Goal: Information Seeking & Learning: Find specific fact

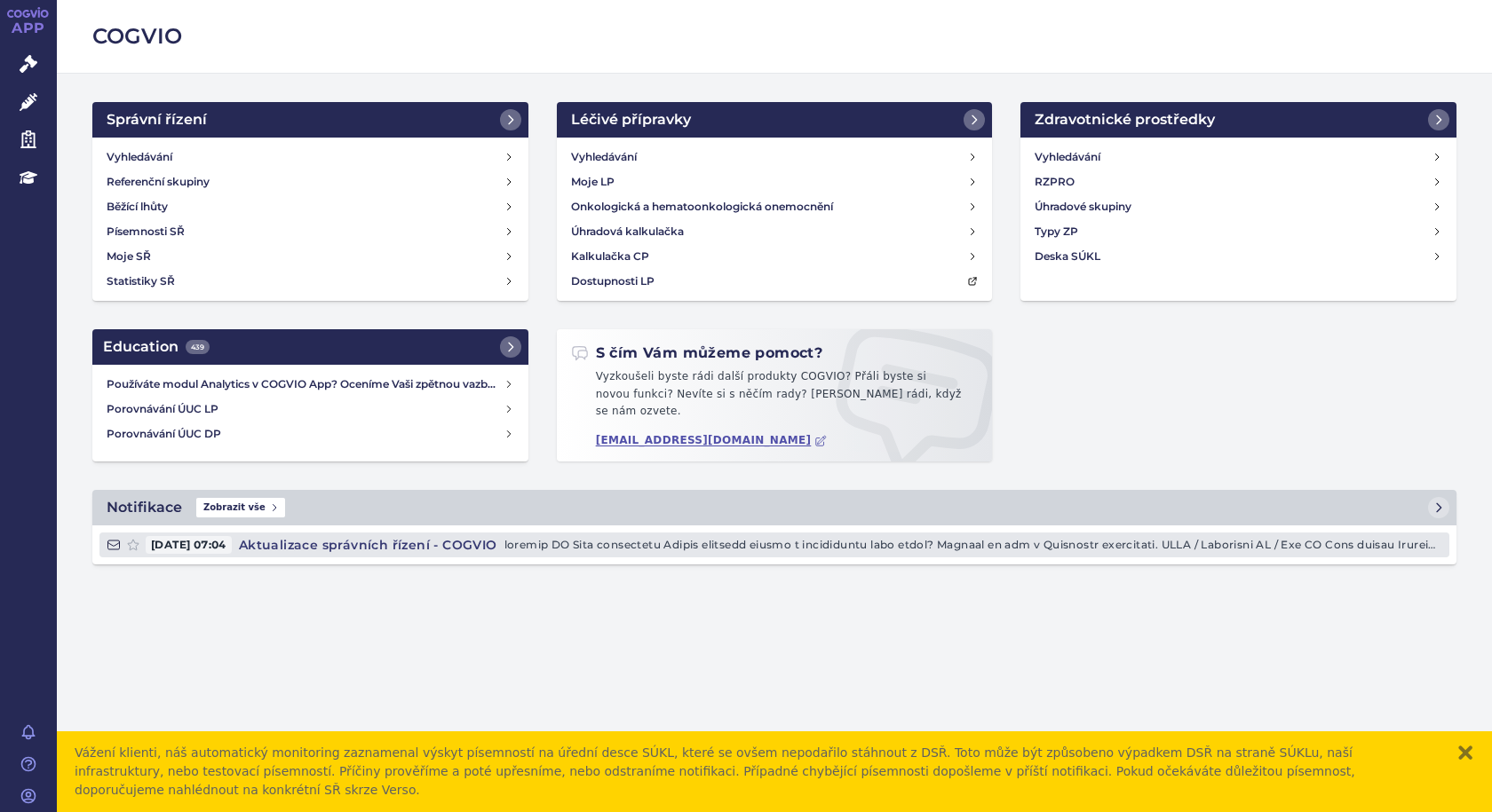
click at [682, 542] on p at bounding box center [973, 544] width 938 height 18
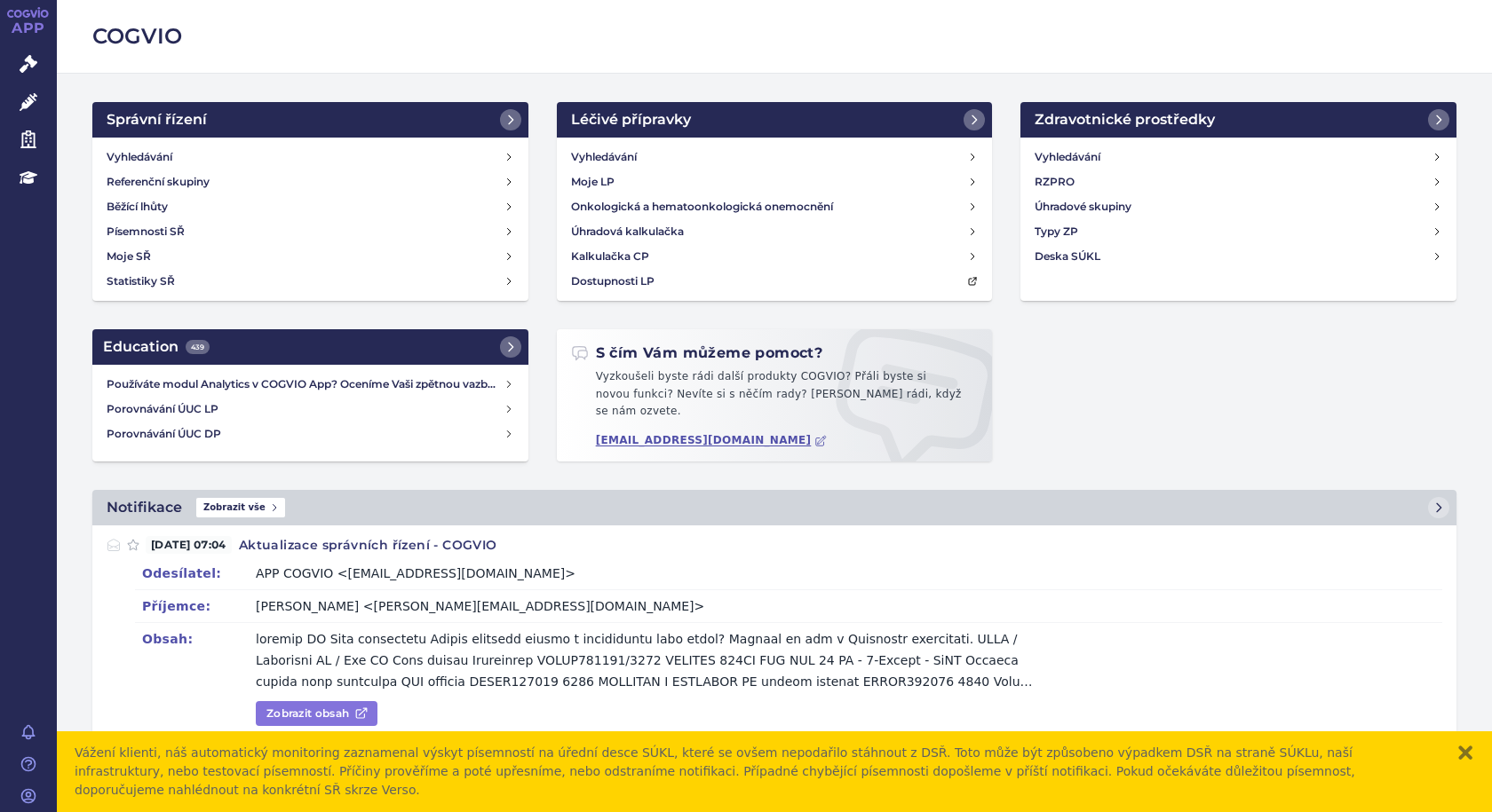
click at [322, 704] on link "Zobrazit obsah" at bounding box center [316, 714] width 122 height 25
click at [66, 95] on span "Léčivé přípravky" at bounding box center [127, 103] width 141 height 37
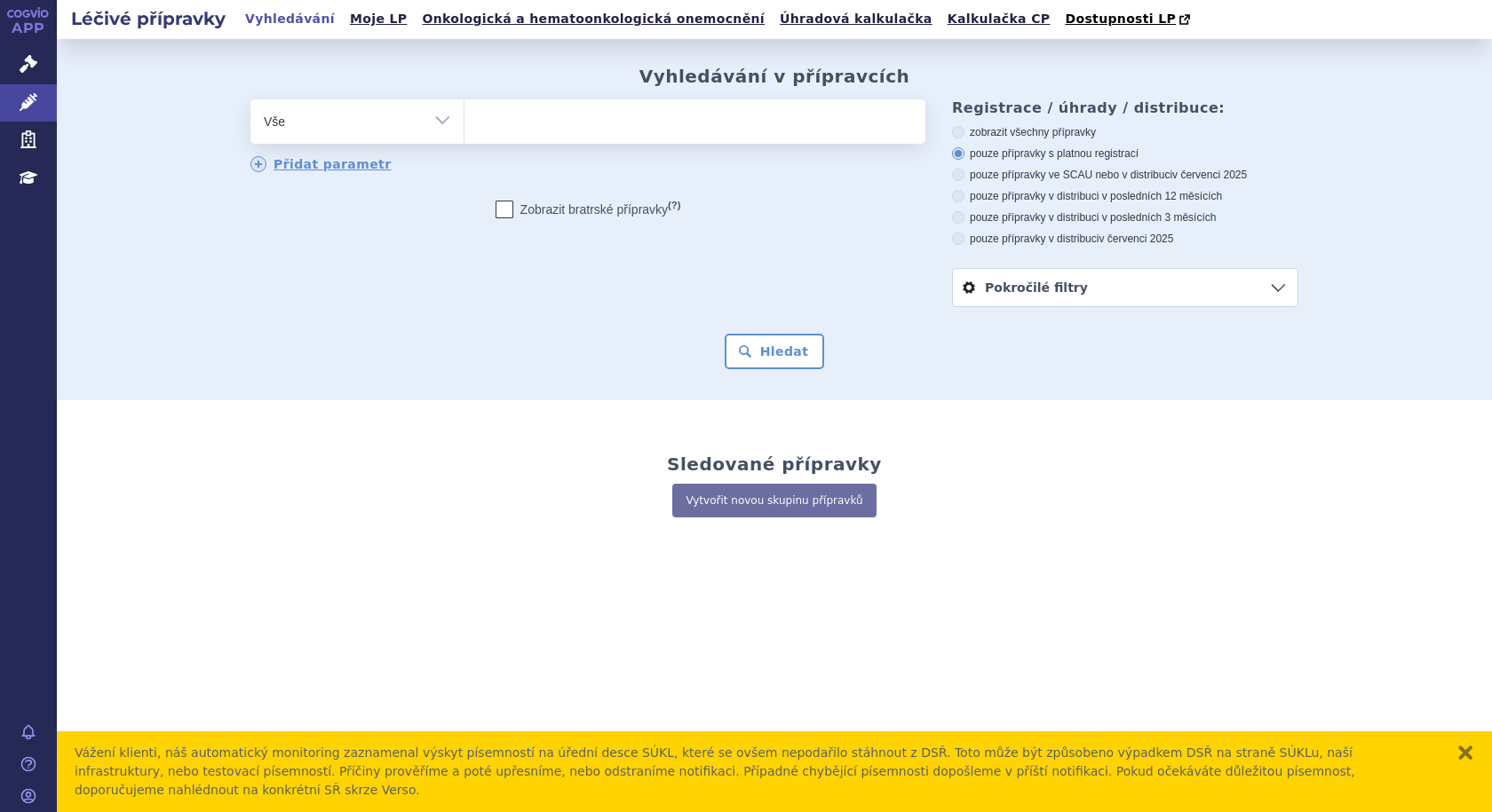
click at [724, 132] on ul at bounding box center [695, 118] width 461 height 37
click at [464, 132] on select at bounding box center [463, 120] width 1 height 44
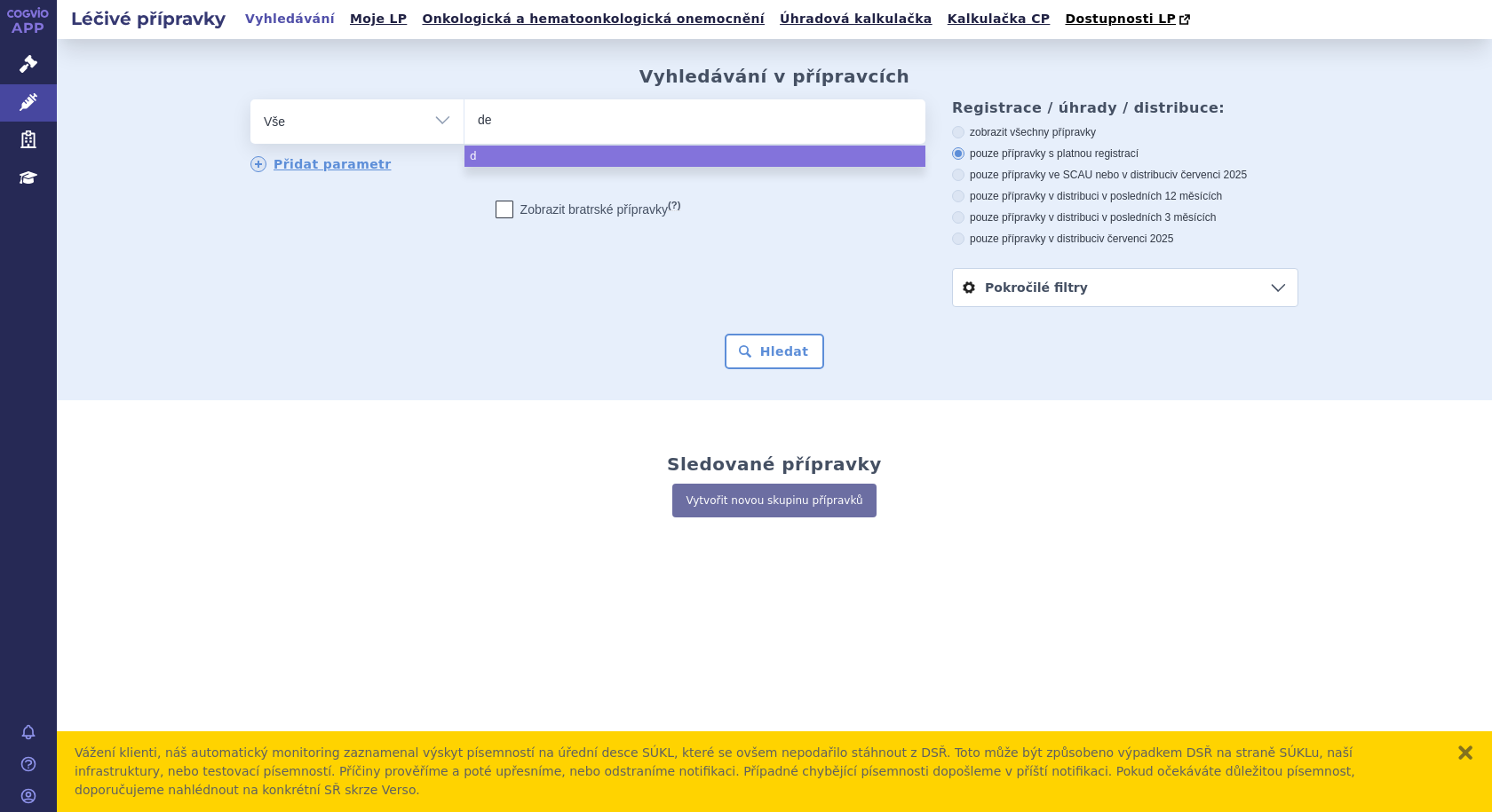
type input "det"
type input "detr"
type input "detra"
type input "detral"
type input "detrale"
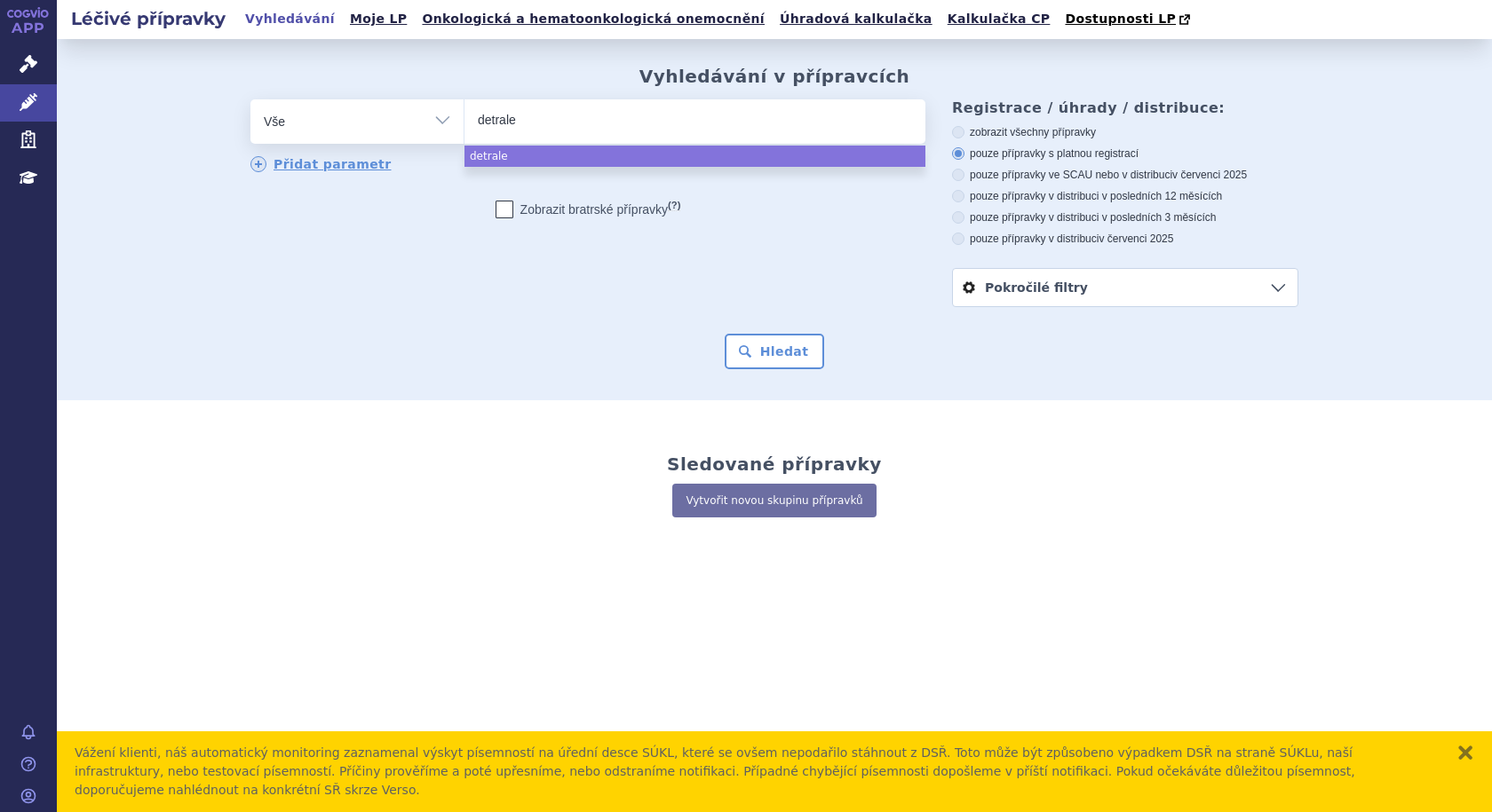
type input "detralex"
select select "detralex"
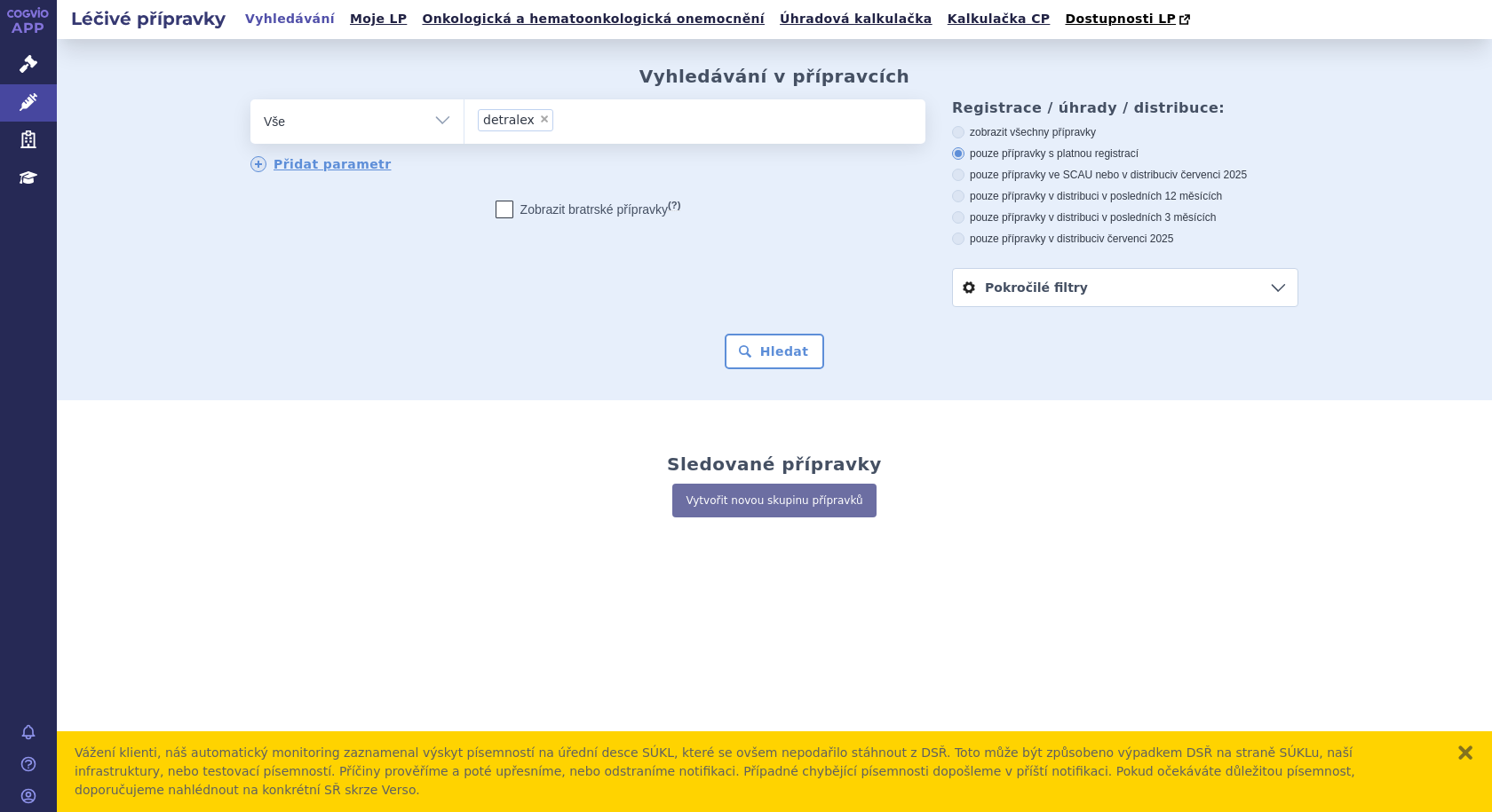
click at [500, 210] on icon at bounding box center [505, 209] width 18 height 18
click at [500, 210] on input "Zobrazit bratrské přípravky (?)" at bounding box center [505, 213] width 11 height 11
checkbox input "true"
click at [783, 351] on button "Hledat" at bounding box center [774, 352] width 100 height 36
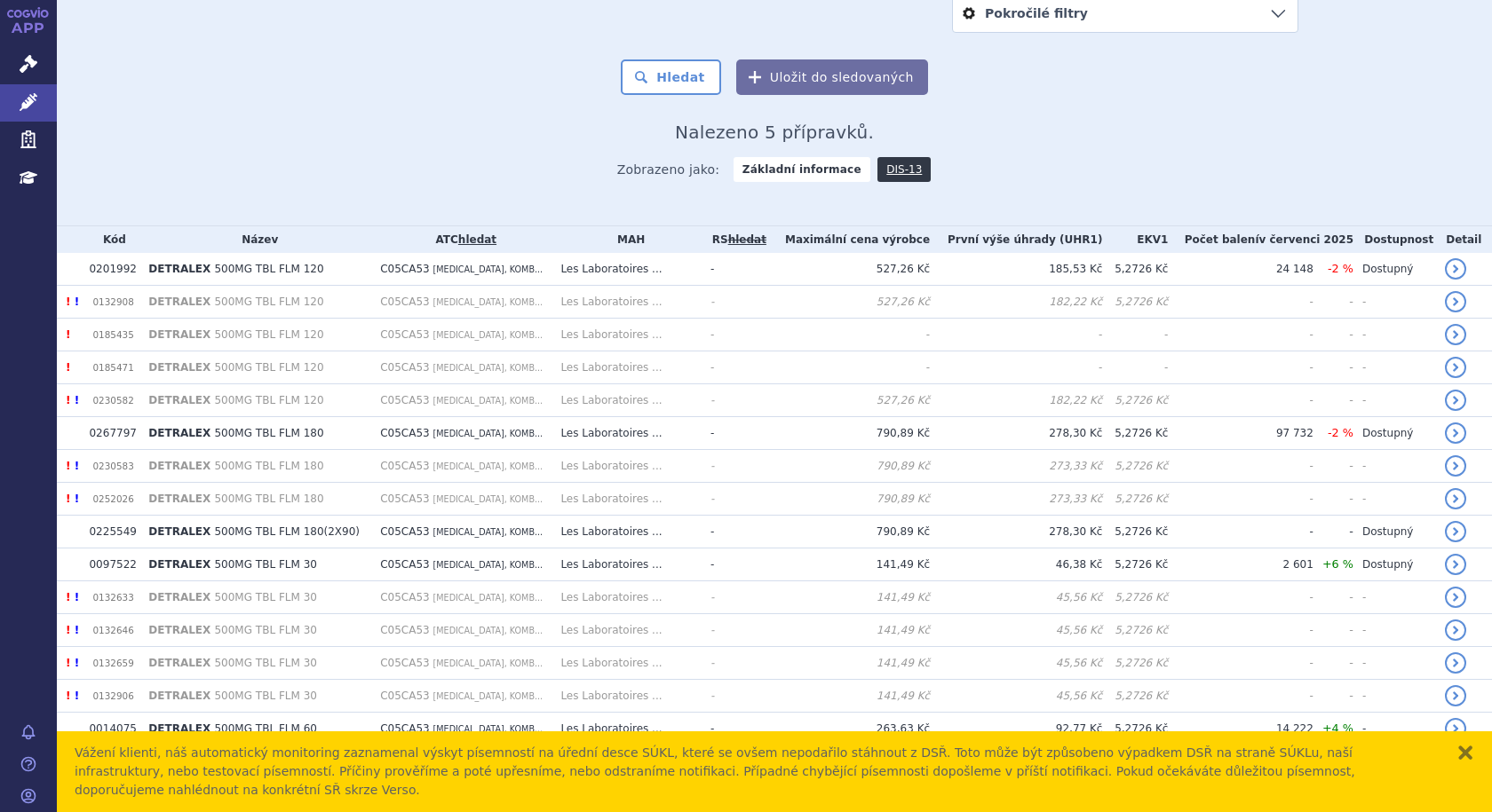
scroll to position [211, 0]
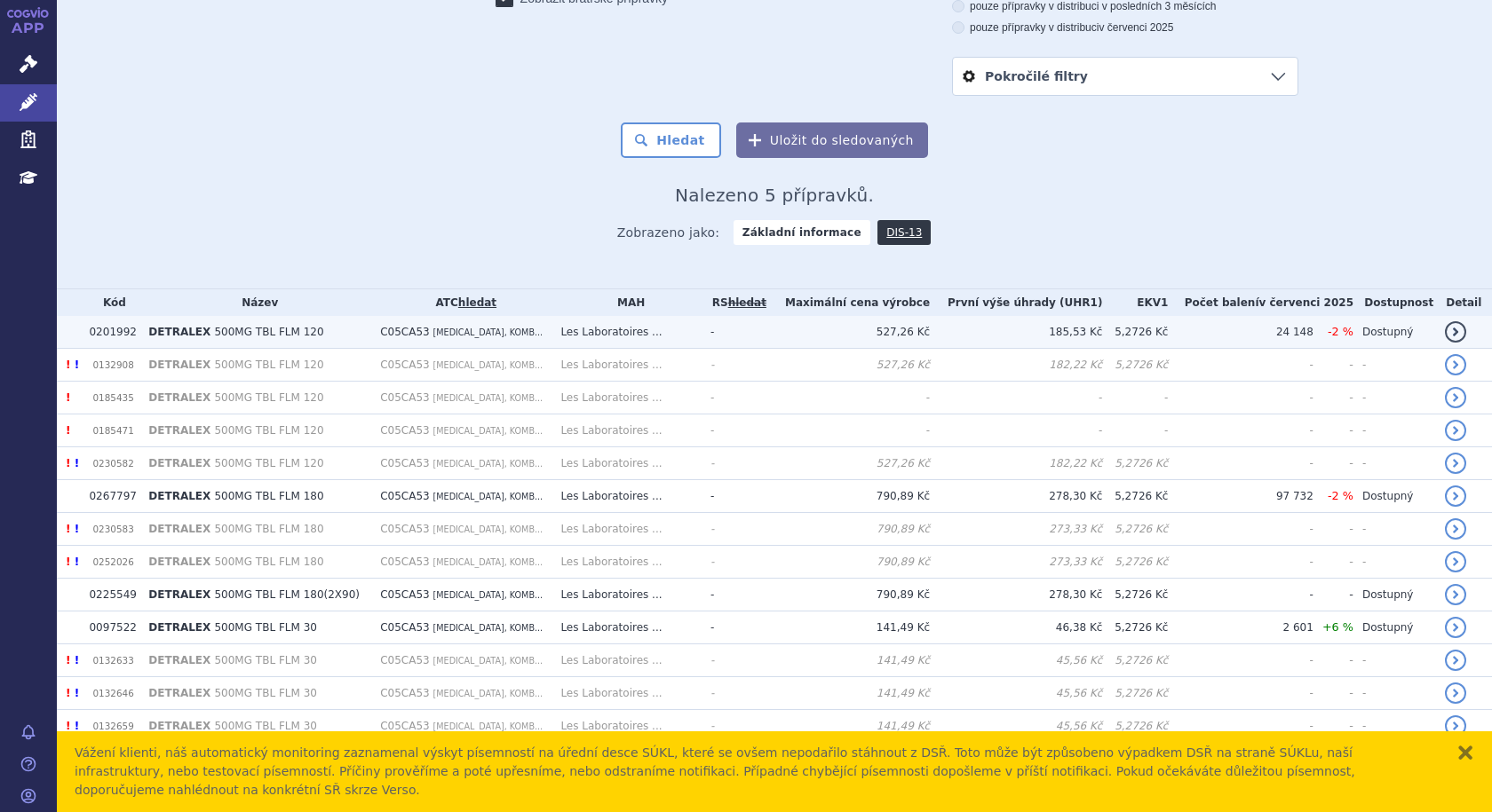
click at [1445, 329] on link "detail" at bounding box center [1455, 332] width 22 height 22
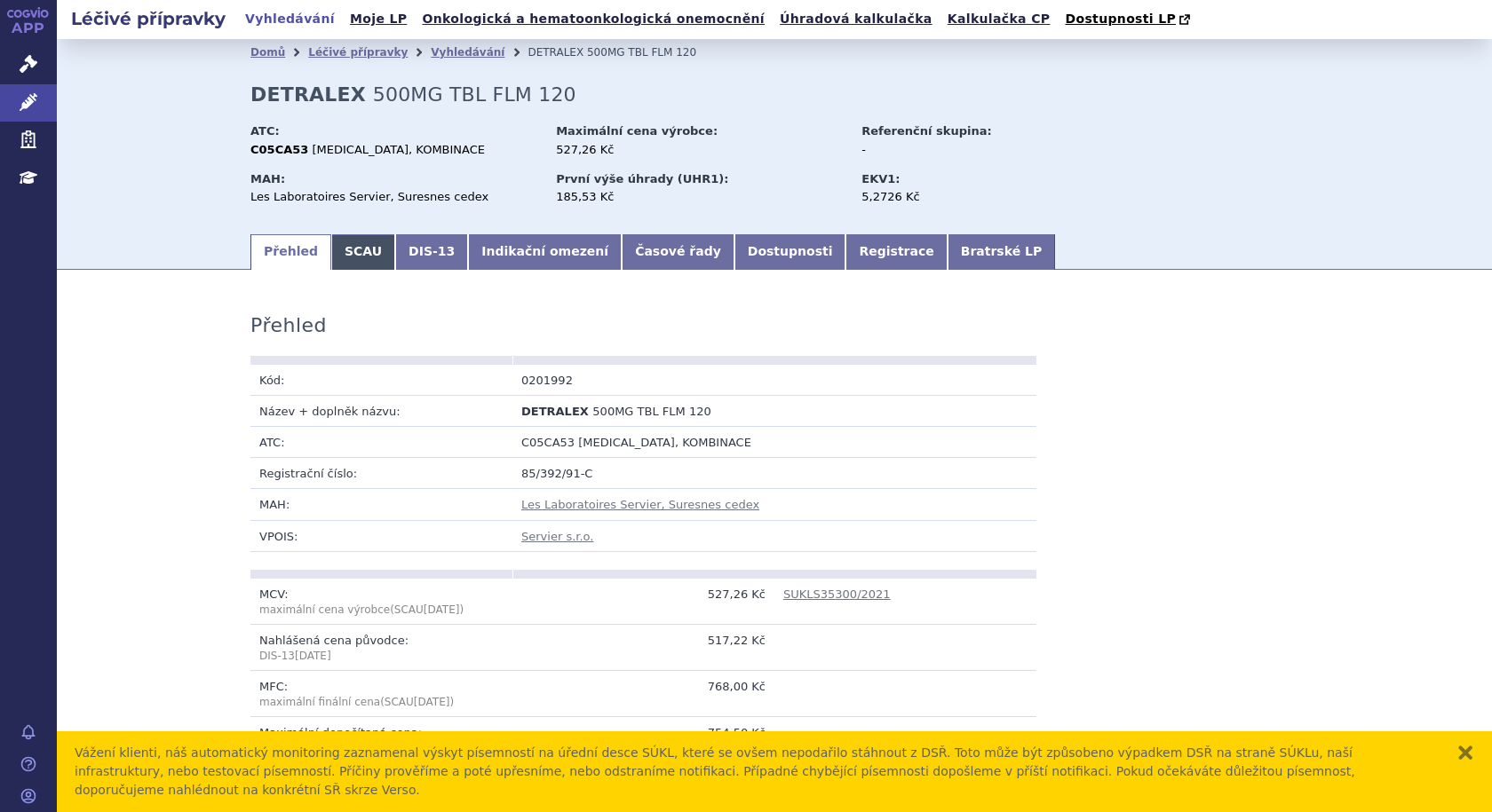
click at [334, 250] on link "SCAU" at bounding box center [363, 253] width 64 height 36
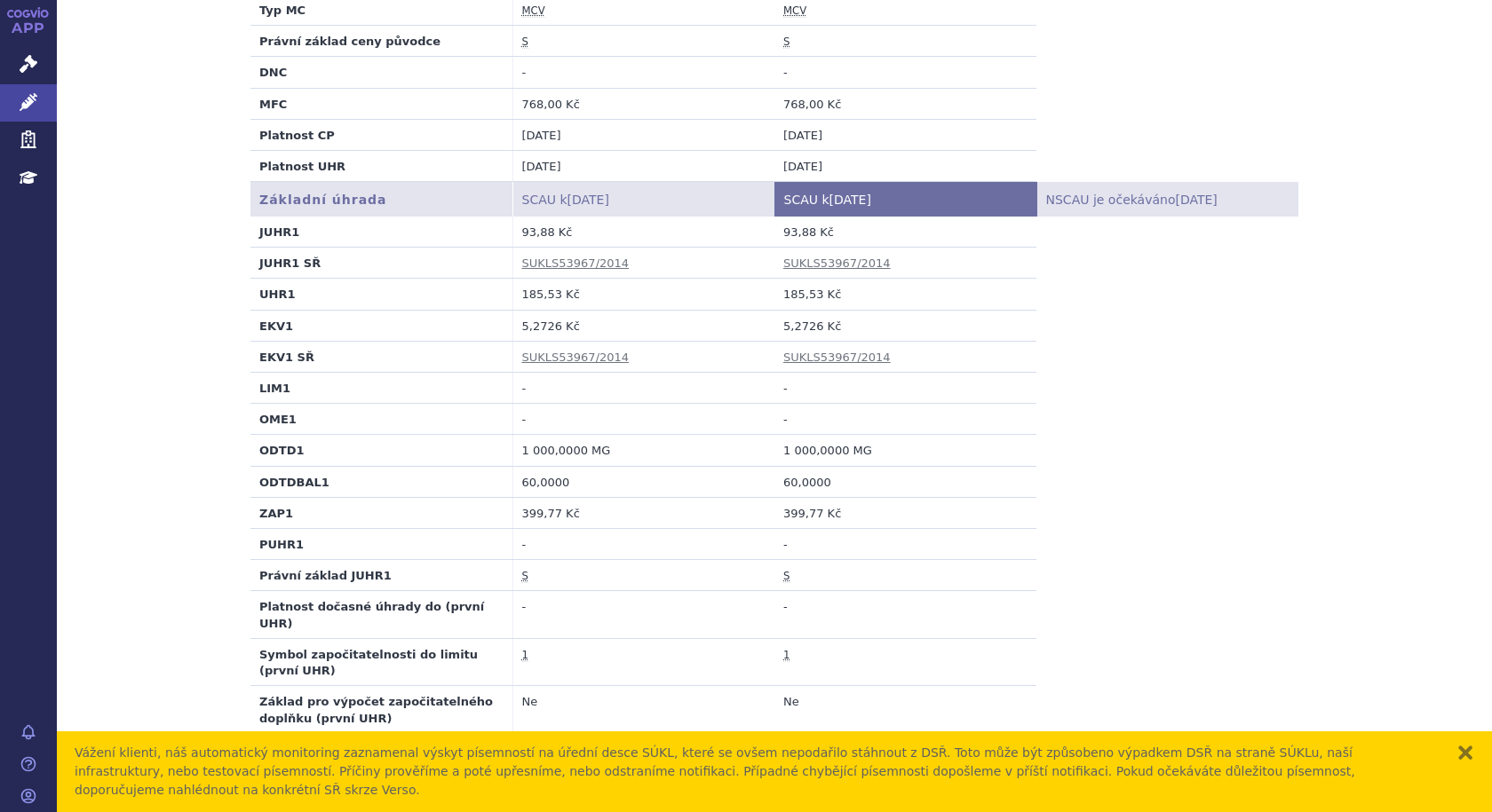
scroll to position [323, 0]
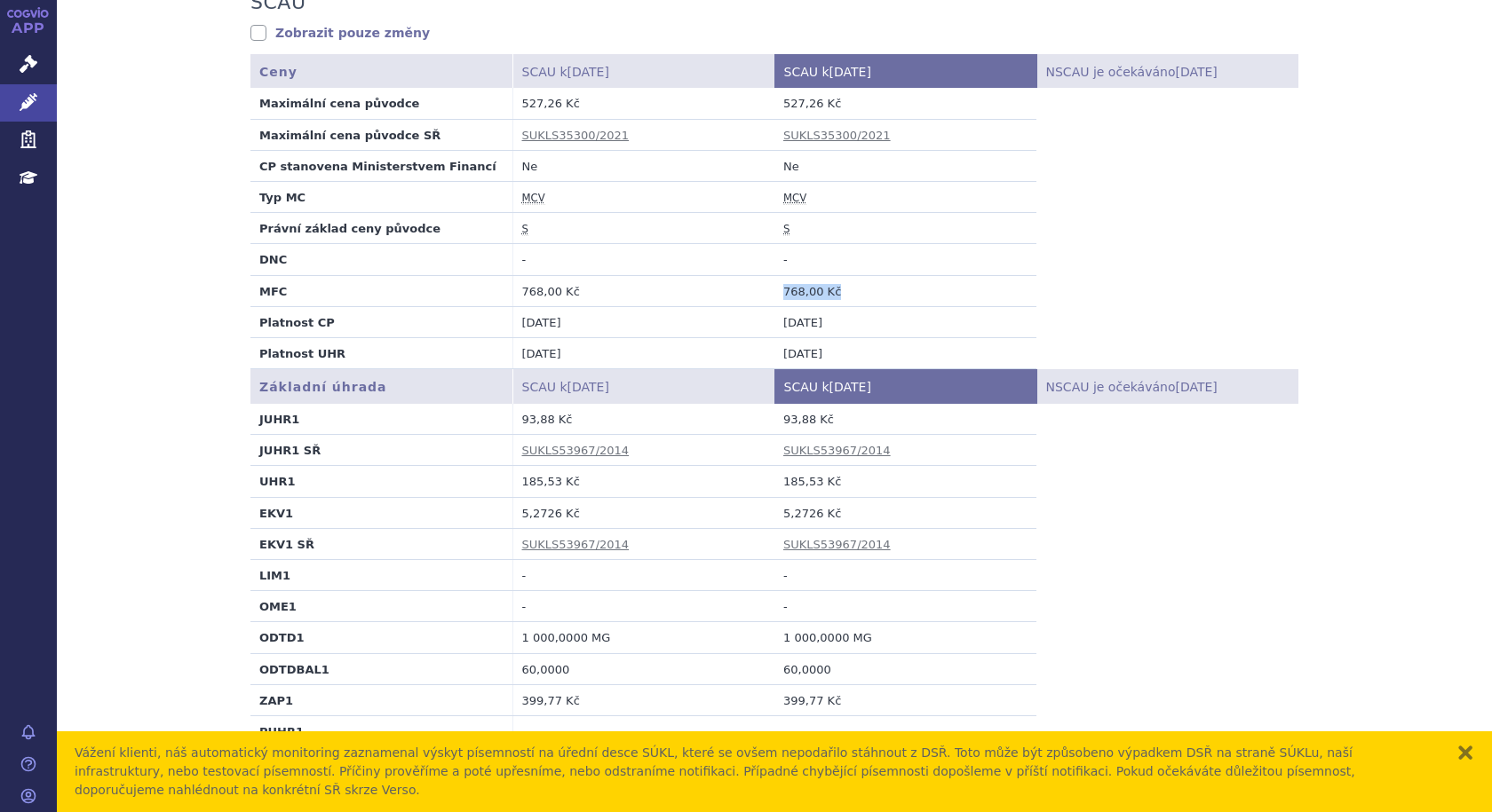
drag, startPoint x: 863, startPoint y: 299, endPoint x: 768, endPoint y: 295, distance: 95.1
click at [775, 295] on td "768,00 Kč" at bounding box center [906, 290] width 262 height 31
click at [898, 497] on td "185,53 Kč" at bounding box center [906, 481] width 262 height 31
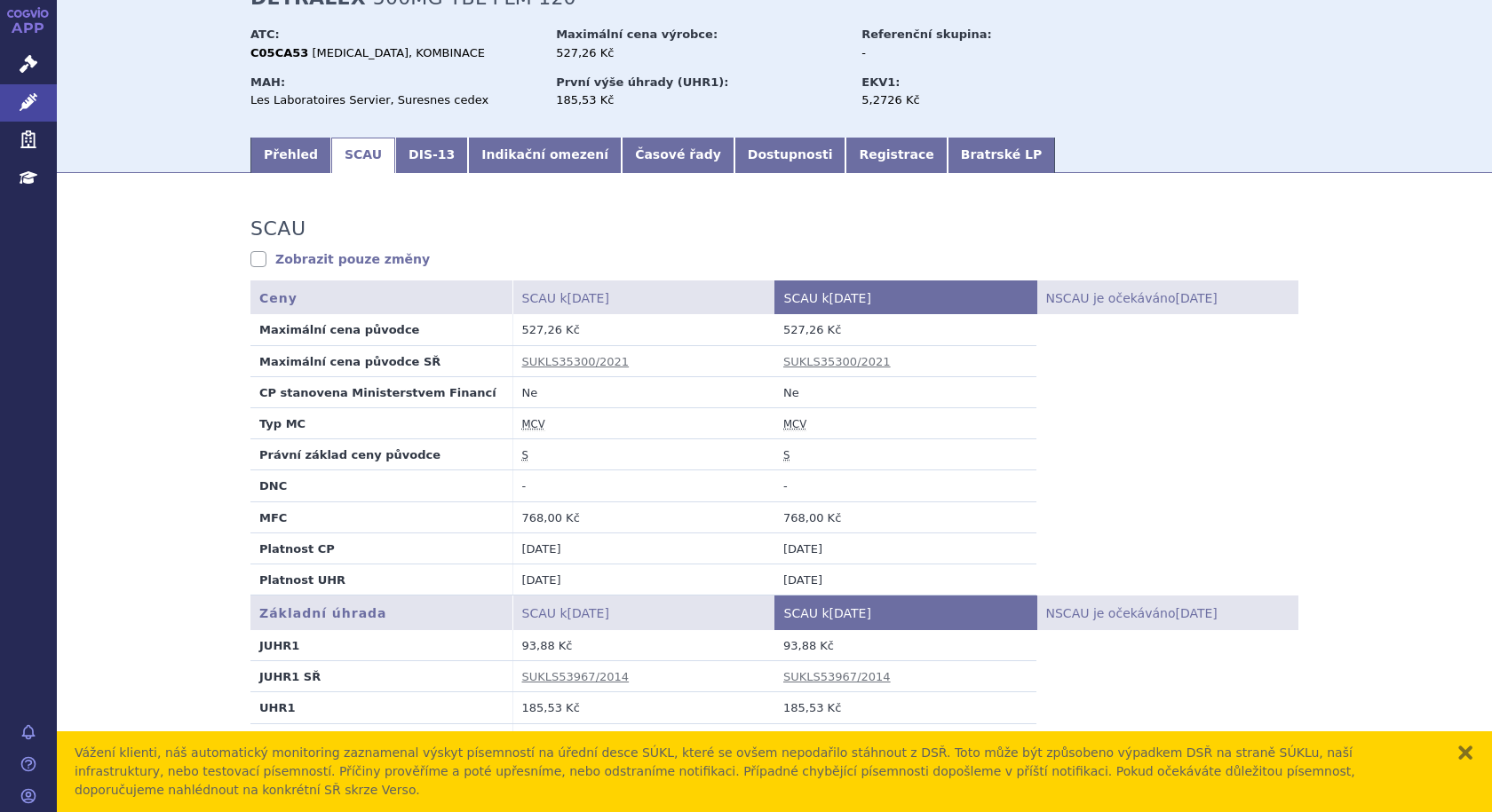
scroll to position [57, 0]
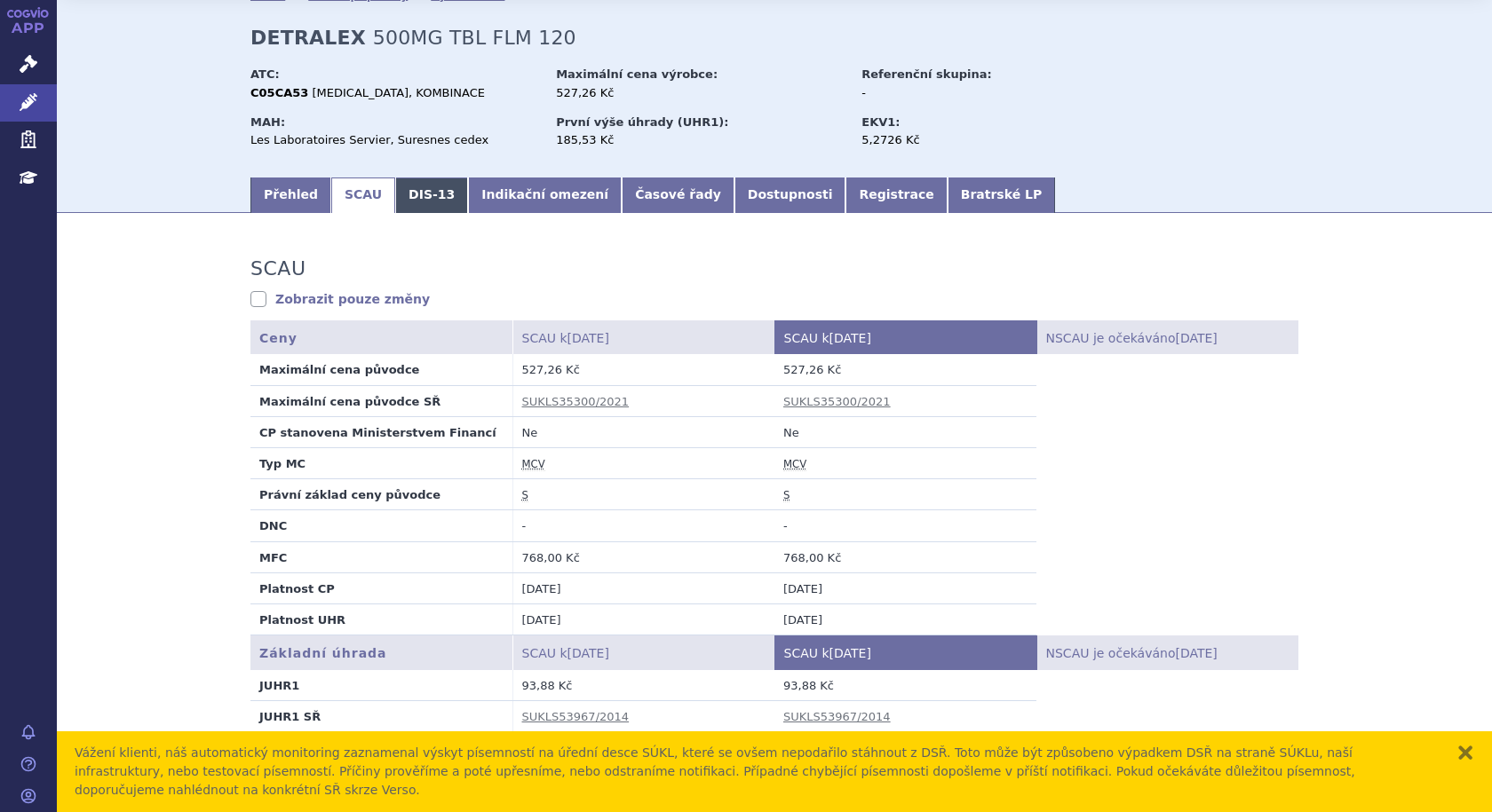
click at [426, 191] on link "DIS-13" at bounding box center [432, 196] width 73 height 36
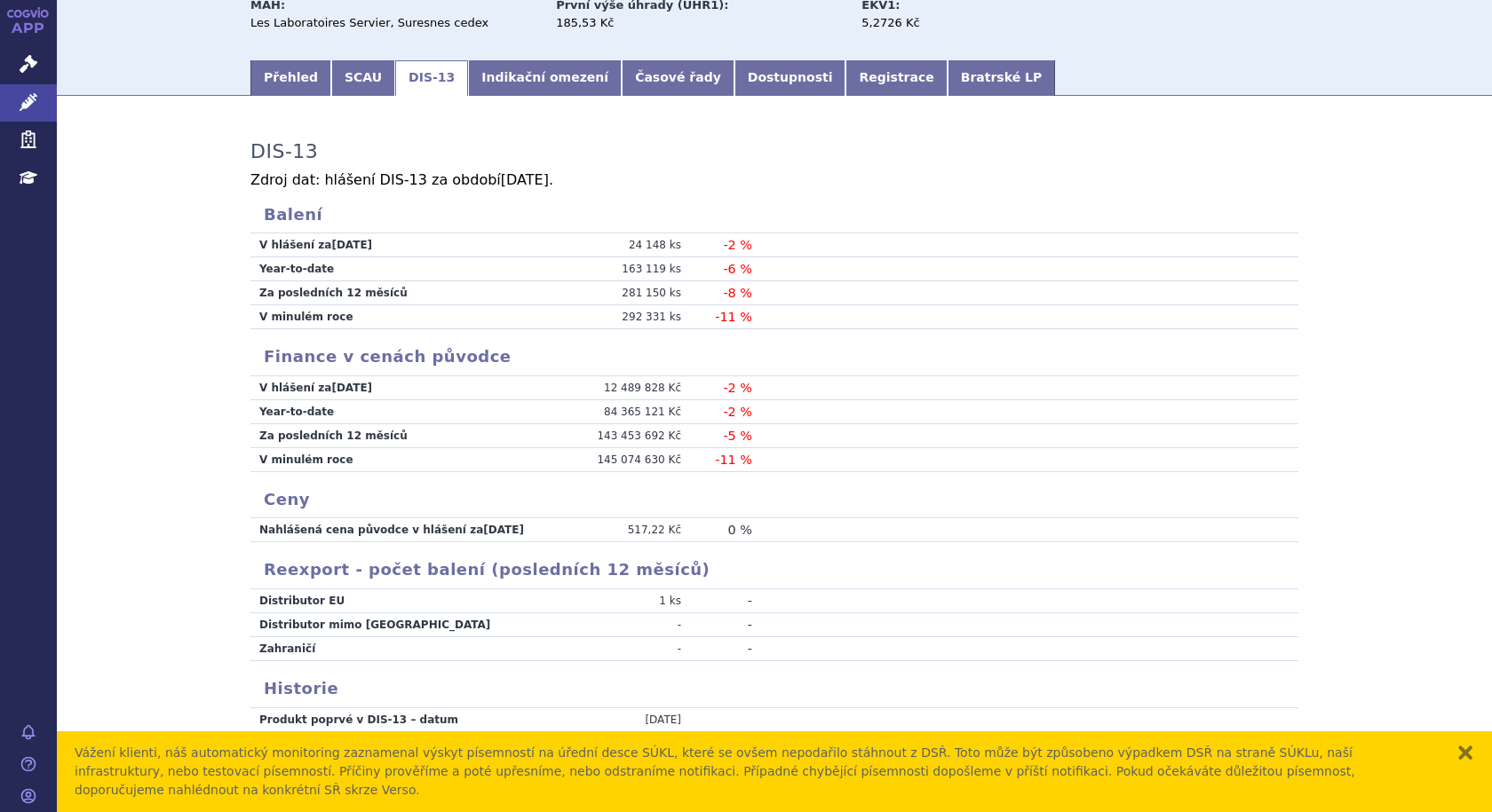
scroll to position [201, 0]
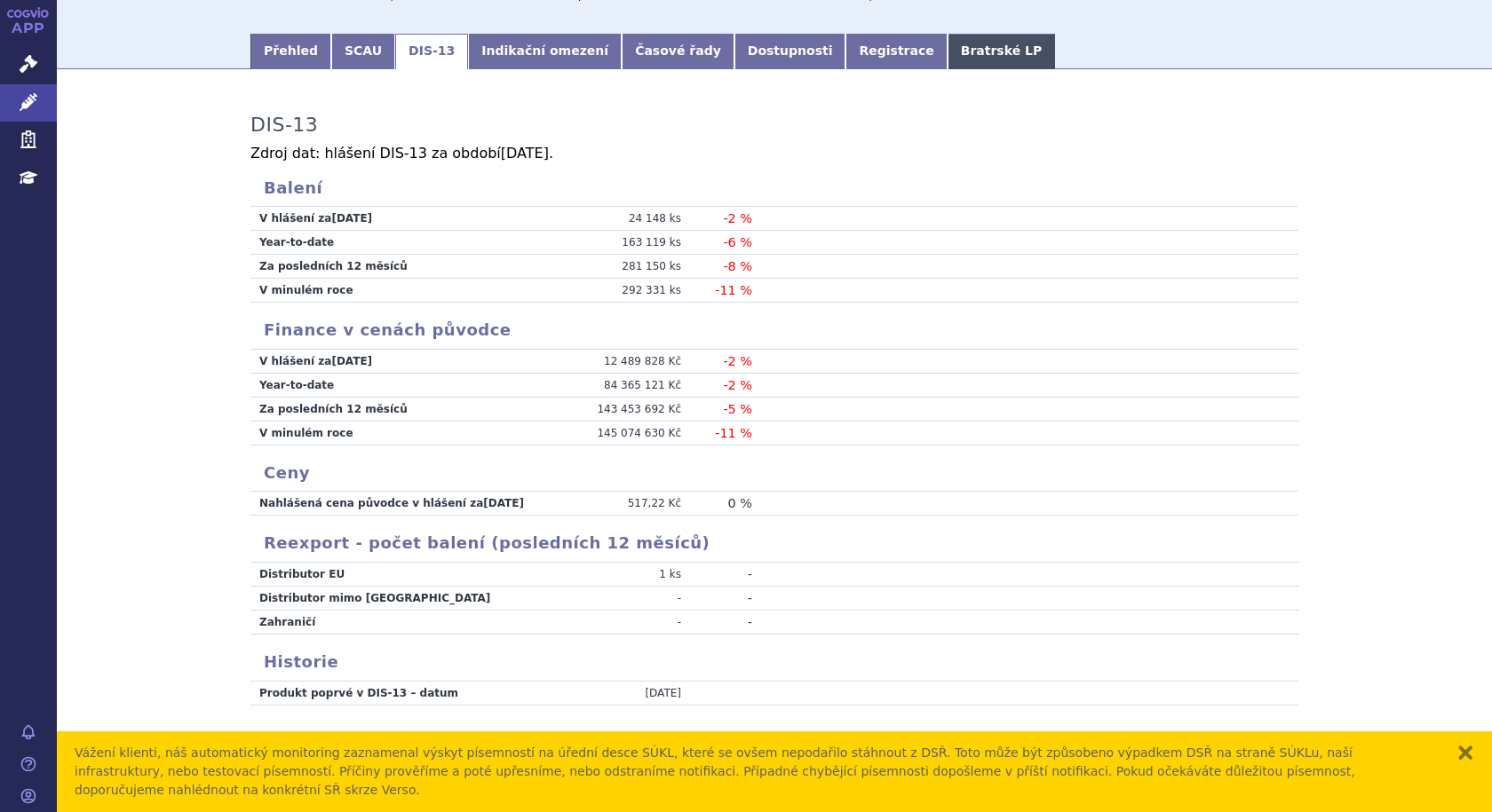
click at [948, 56] on link "Bratrské LP" at bounding box center [1002, 51] width 108 height 36
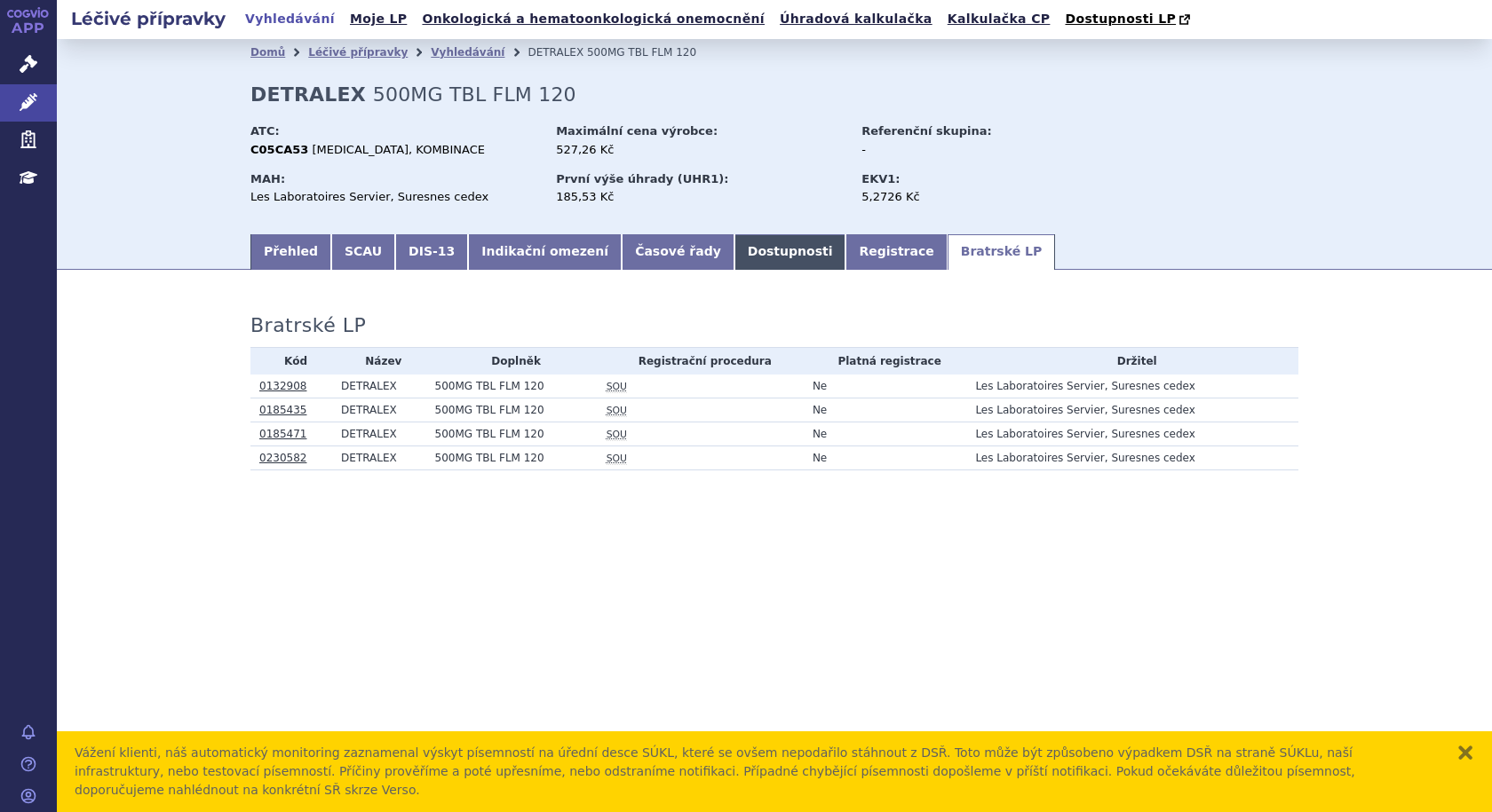
click at [735, 255] on link "Dostupnosti" at bounding box center [791, 253] width 112 height 36
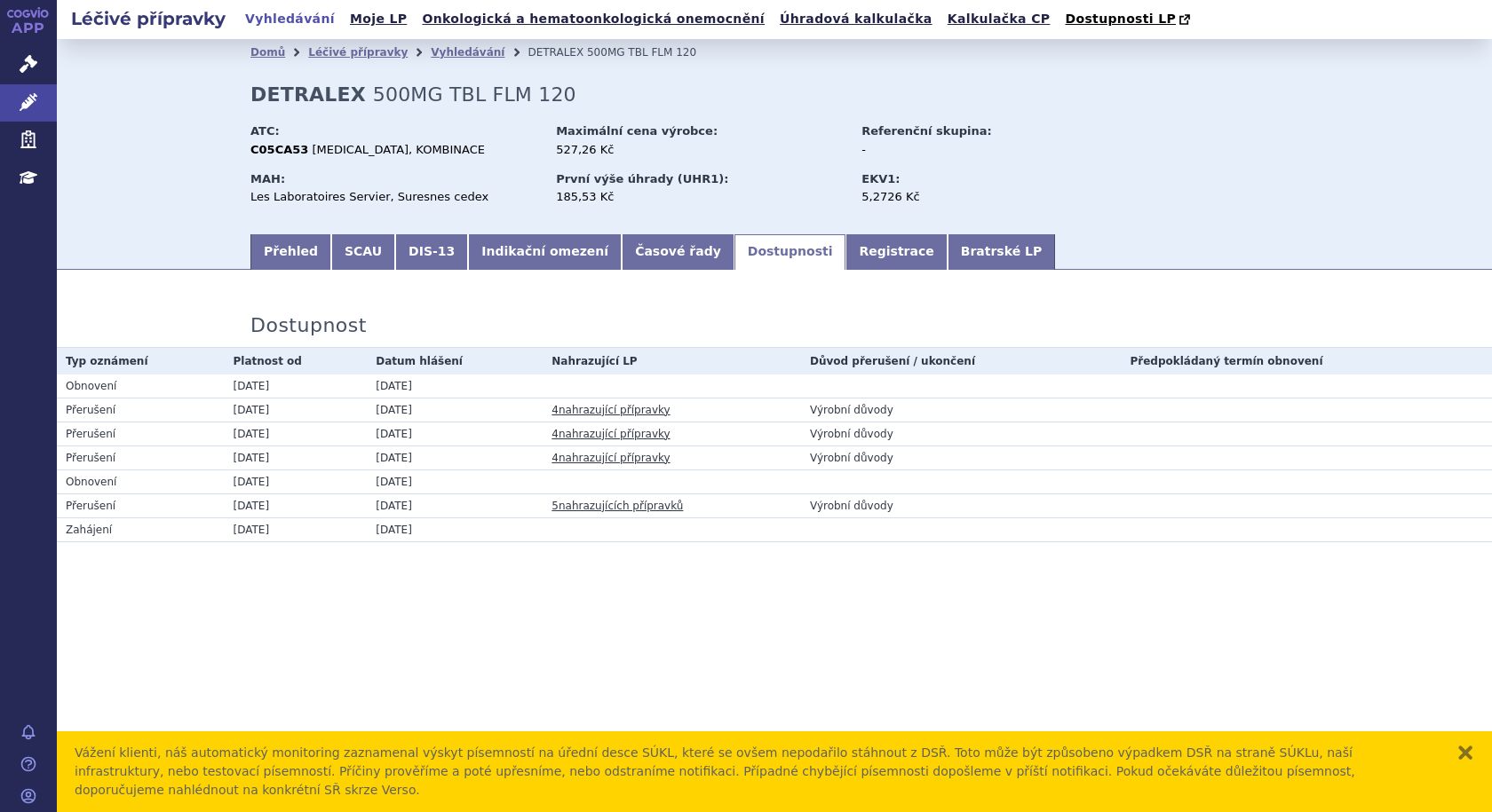
click at [578, 413] on link "4 nahrazující přípravky" at bounding box center [610, 410] width 118 height 12
click at [634, 251] on link "Časové řady" at bounding box center [678, 253] width 113 height 36
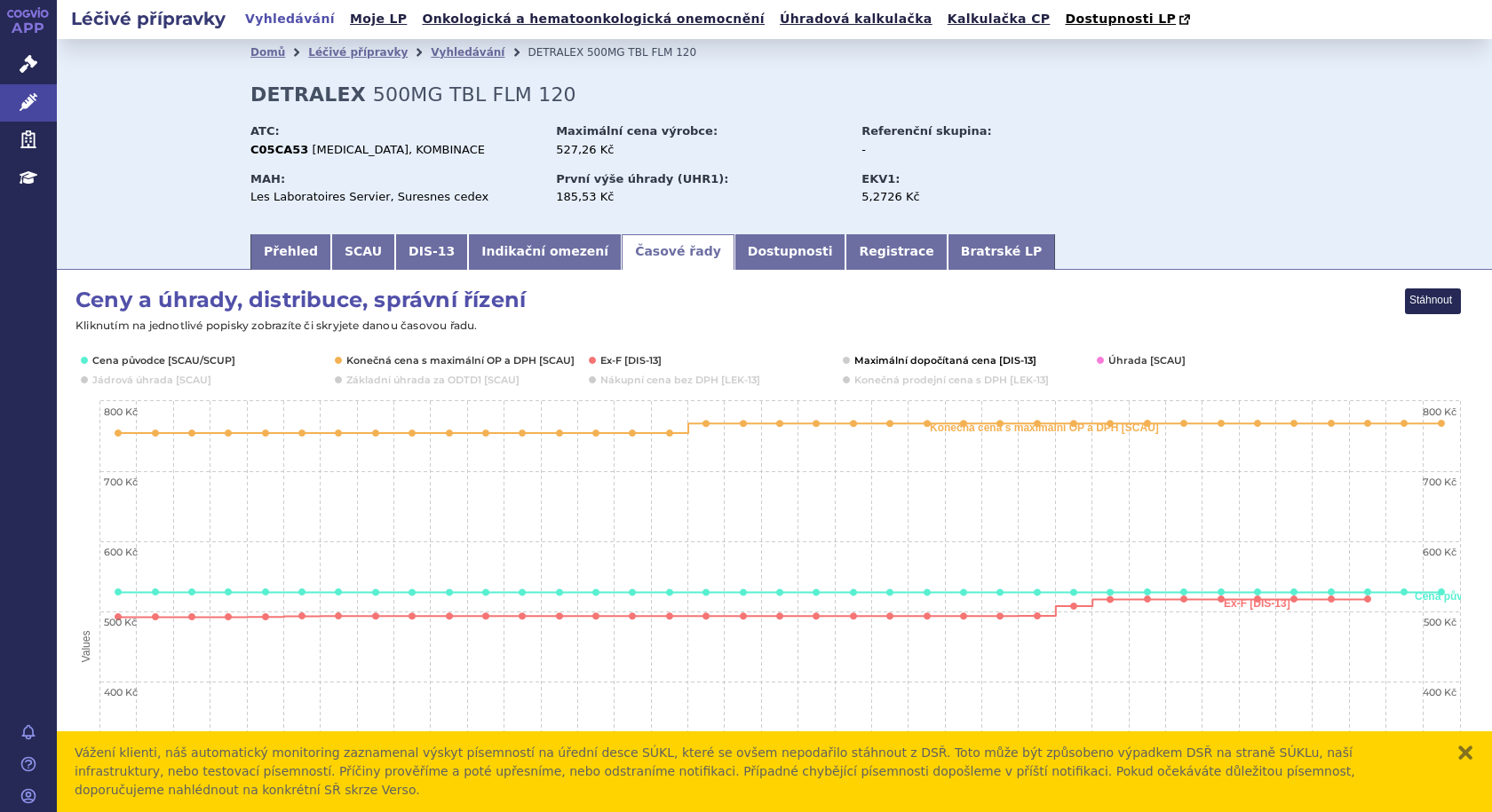
click at [943, 363] on button "Show Maximální dopočítaná cena [DIS-13]" at bounding box center [943, 360] width 179 height 14
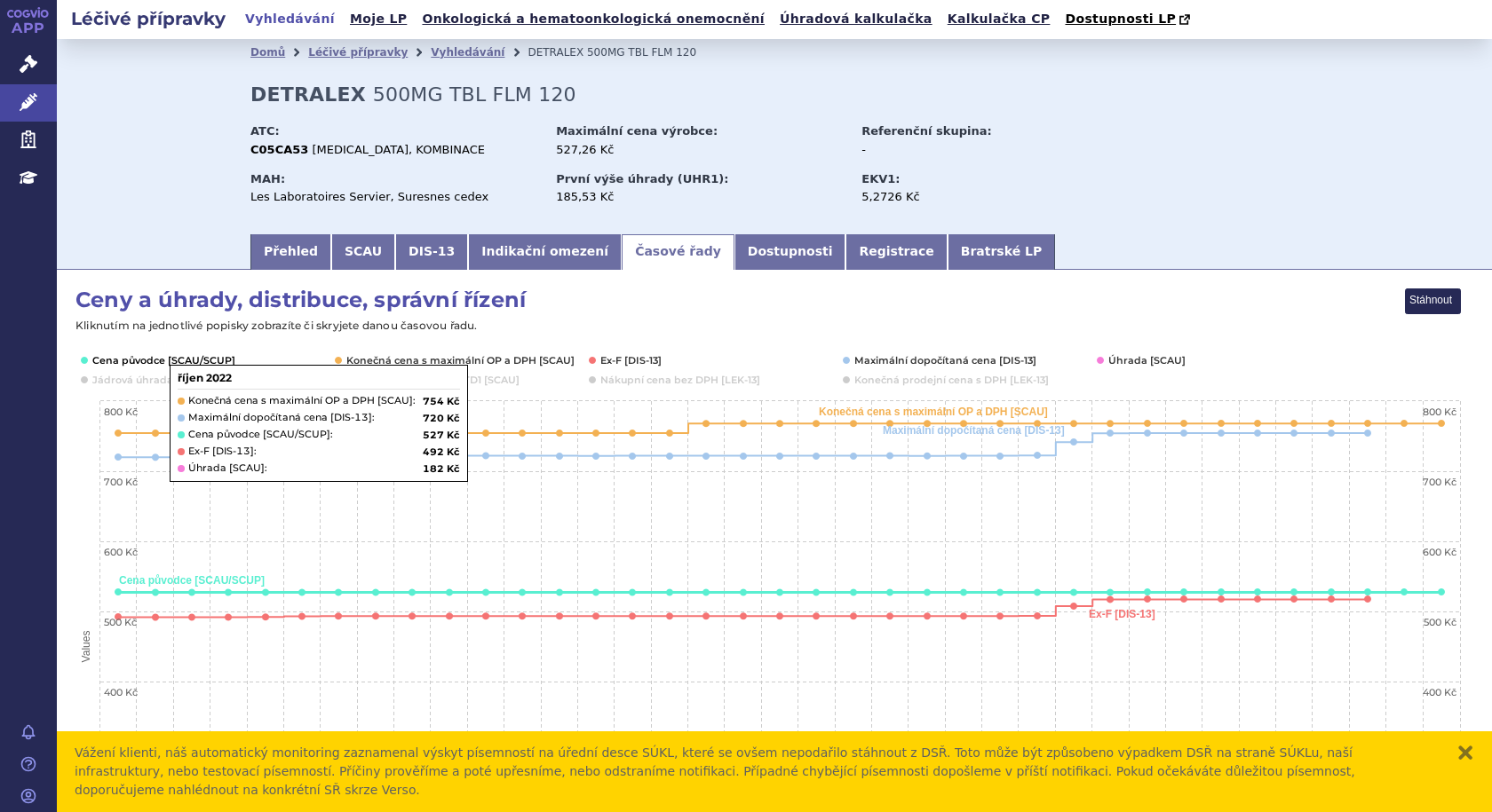
click at [167, 360] on button "Show Cena původce [SCAU/SCUP]" at bounding box center [163, 360] width 140 height 14
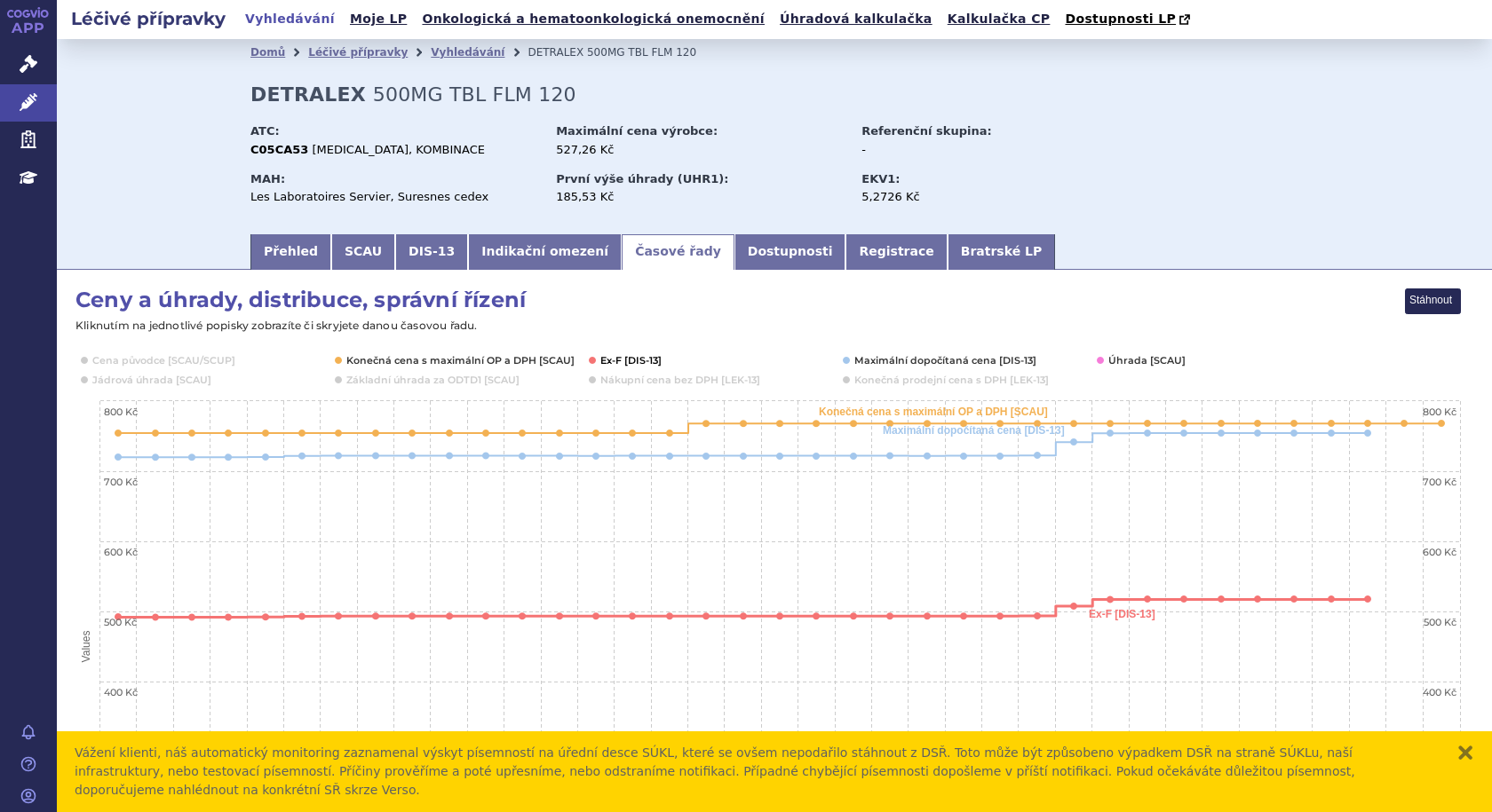
click at [614, 359] on button "Show Ex-F [DIS-13]" at bounding box center [632, 360] width 62 height 14
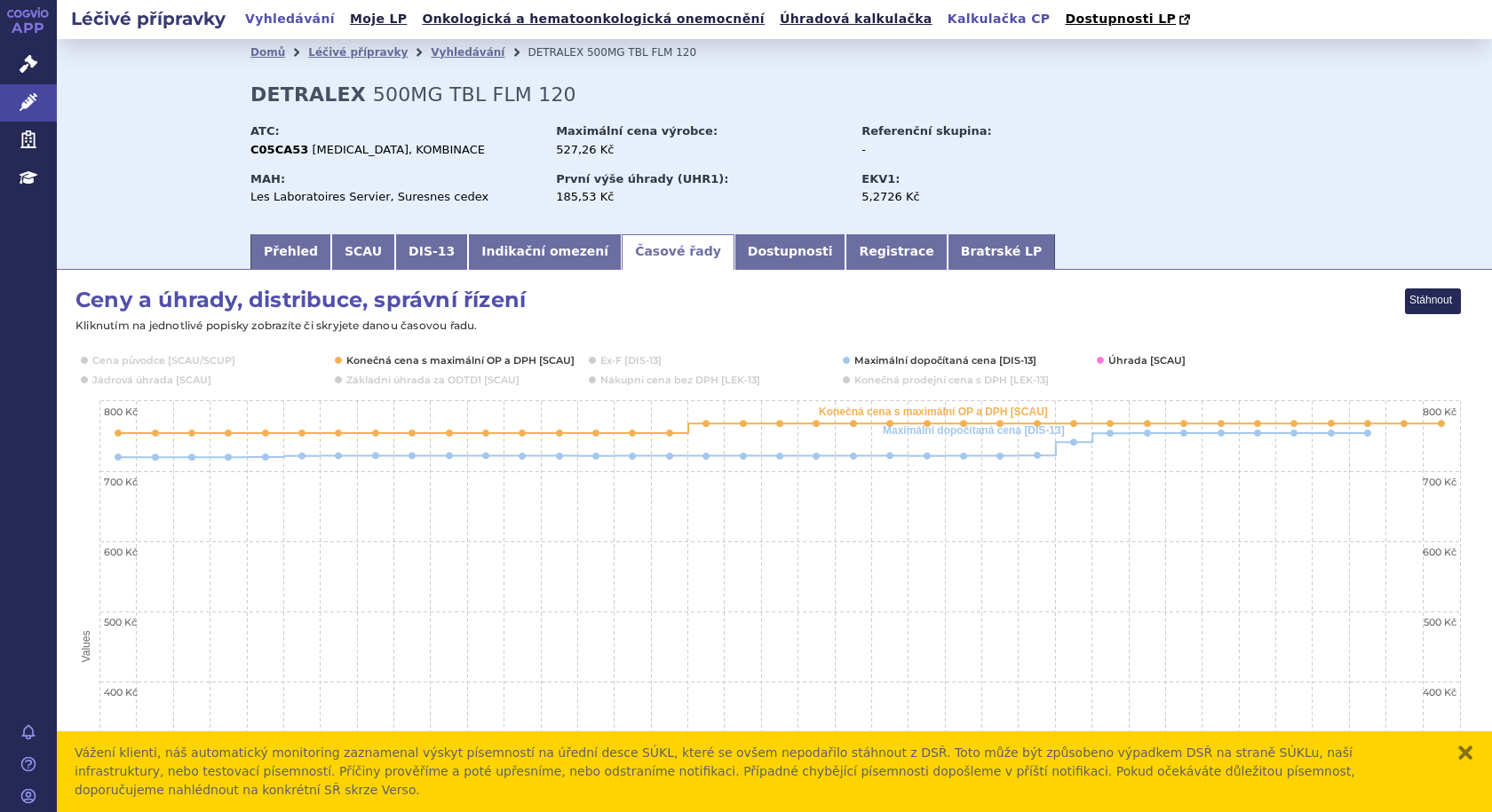
click at [943, 12] on link "Kalkulačka CP" at bounding box center [999, 20] width 113 height 24
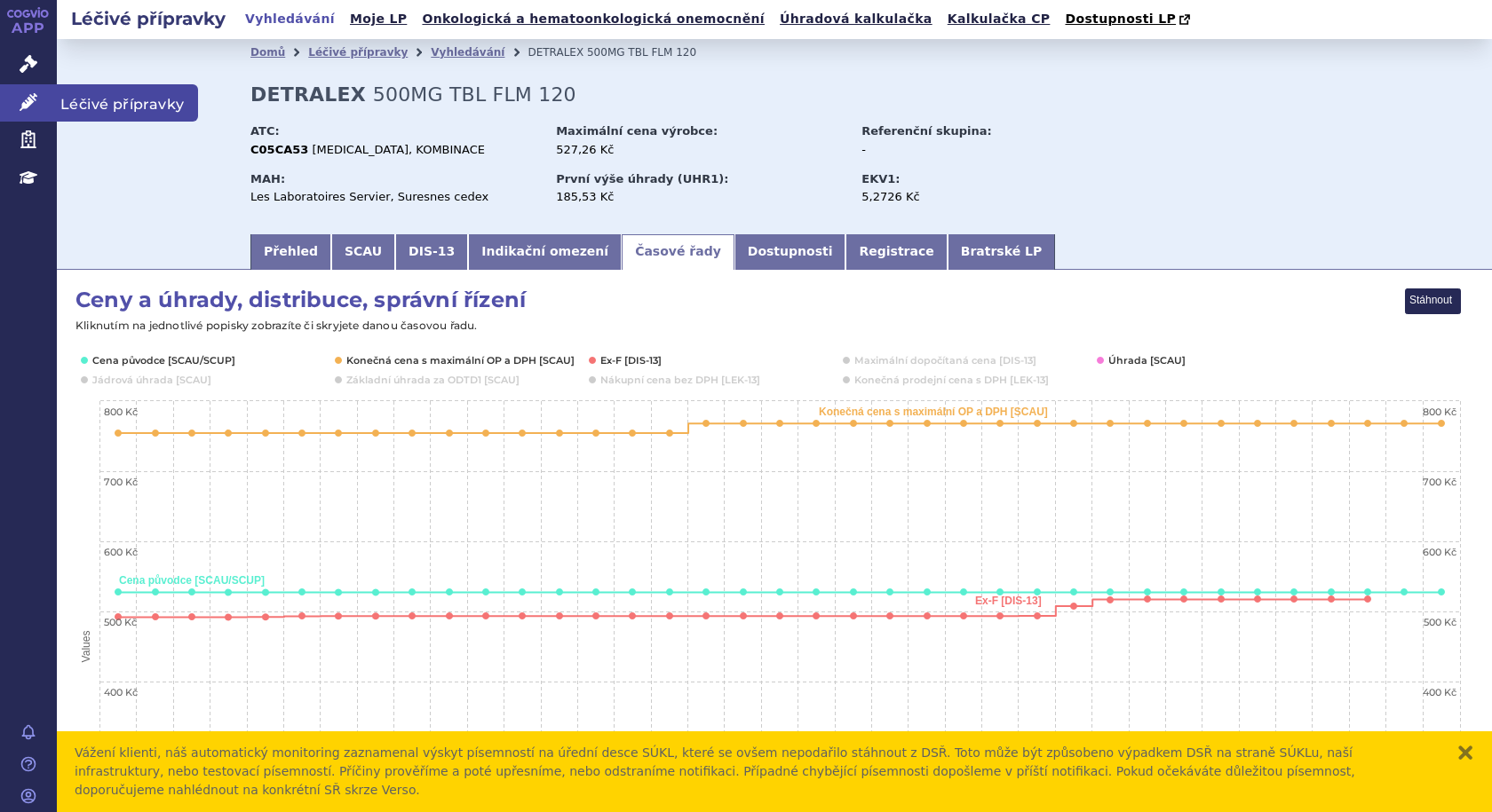
click at [59, 99] on span "Léčivé přípravky" at bounding box center [127, 103] width 141 height 37
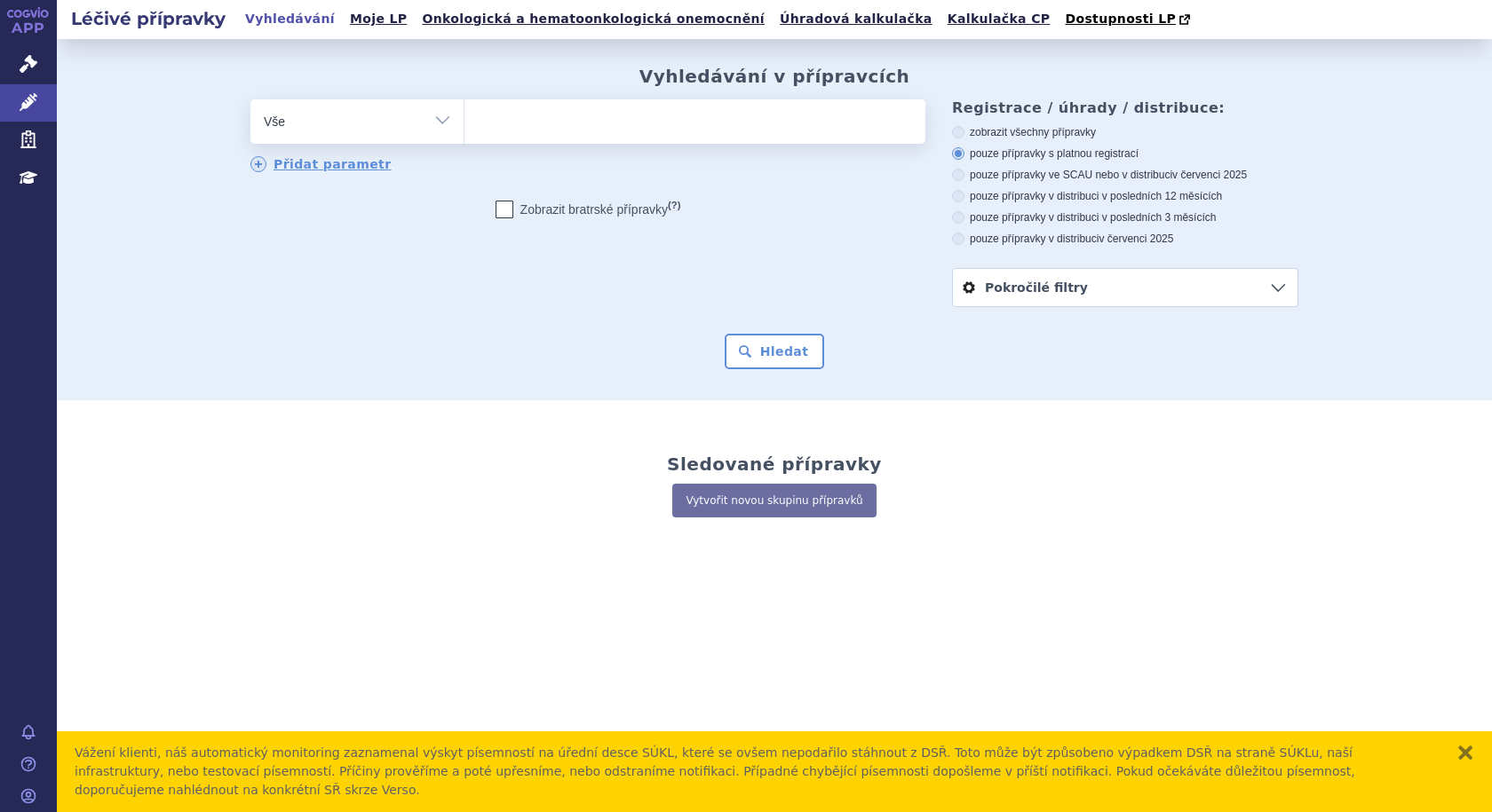
click at [628, 127] on ul at bounding box center [695, 118] width 461 height 37
click at [464, 127] on select at bounding box center [463, 120] width 1 height 44
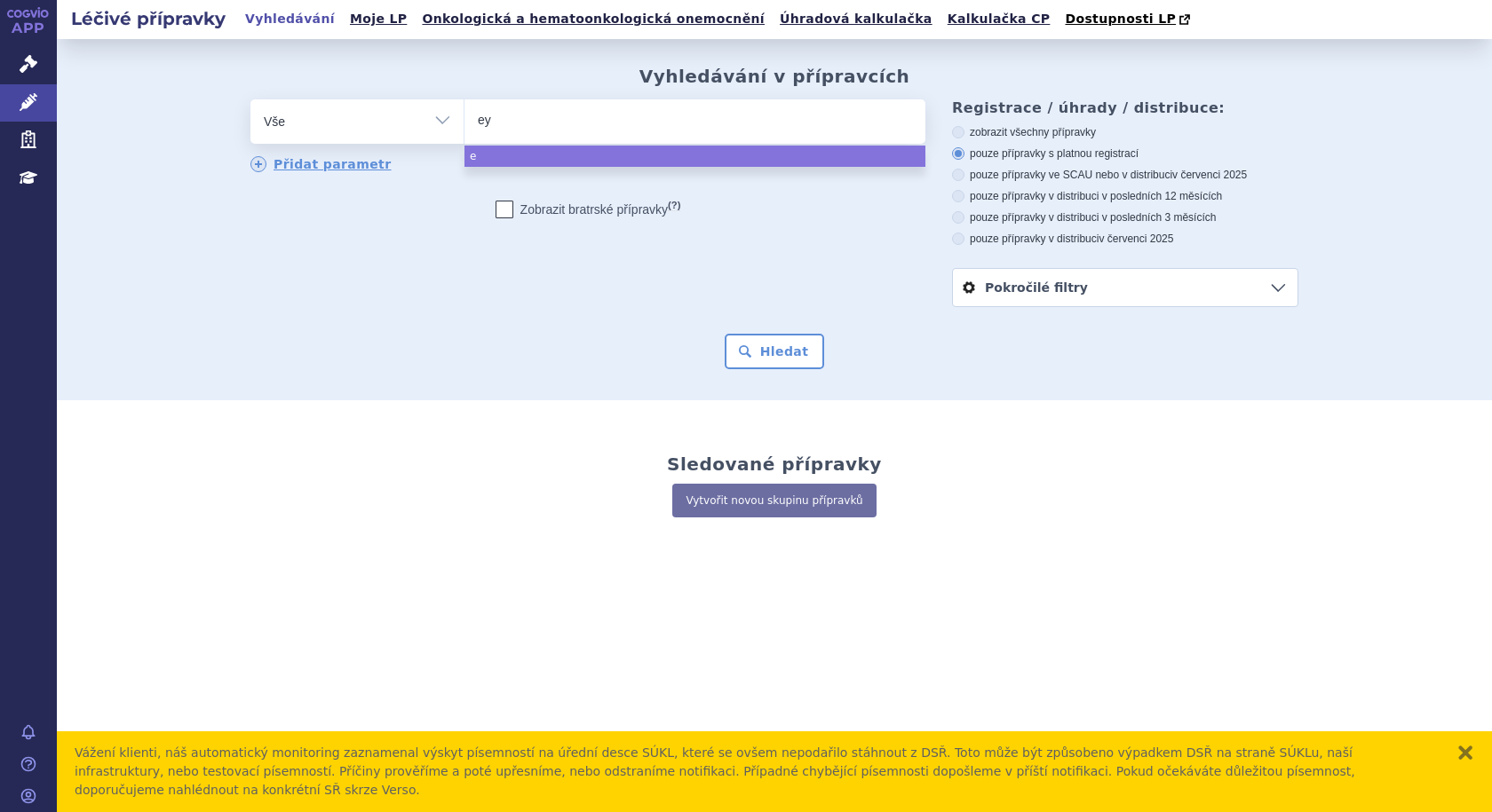
type input "eyl"
type input "eyle"
type input "[MEDICAL_DATA]"
select select "[MEDICAL_DATA]"
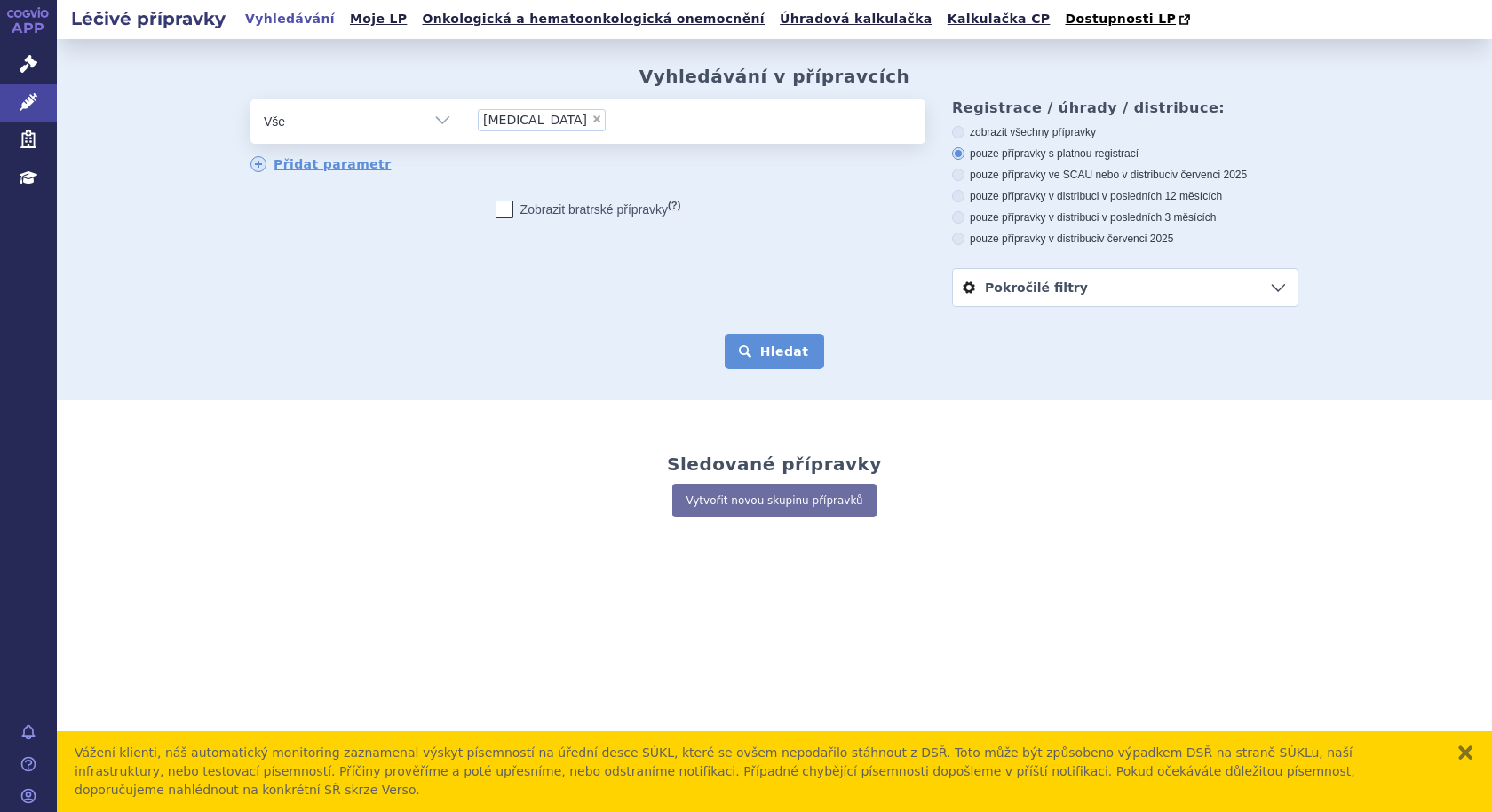
click at [788, 347] on button "Hledat" at bounding box center [774, 352] width 100 height 36
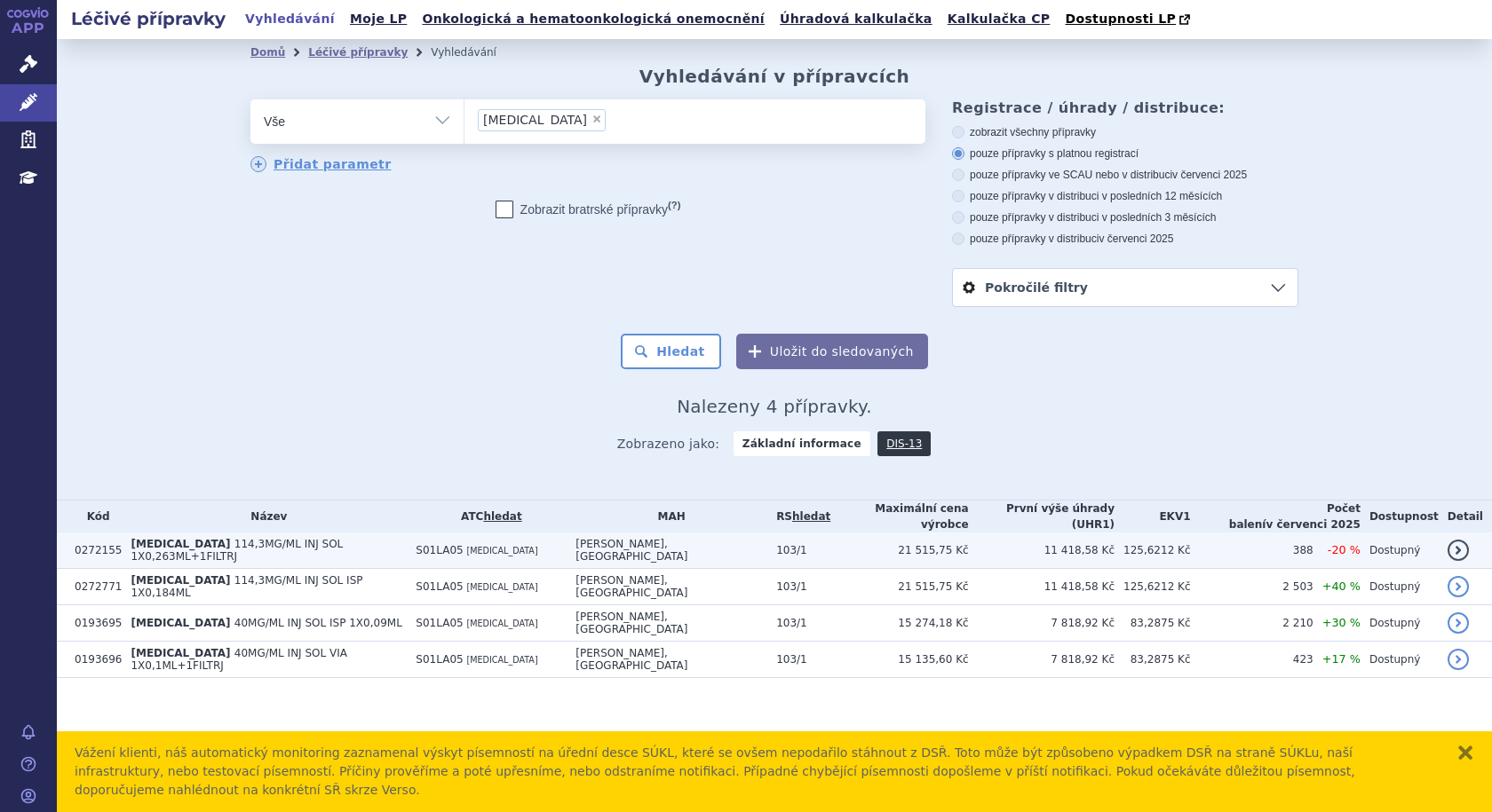
click at [1459, 540] on link "detail" at bounding box center [1458, 550] width 22 height 22
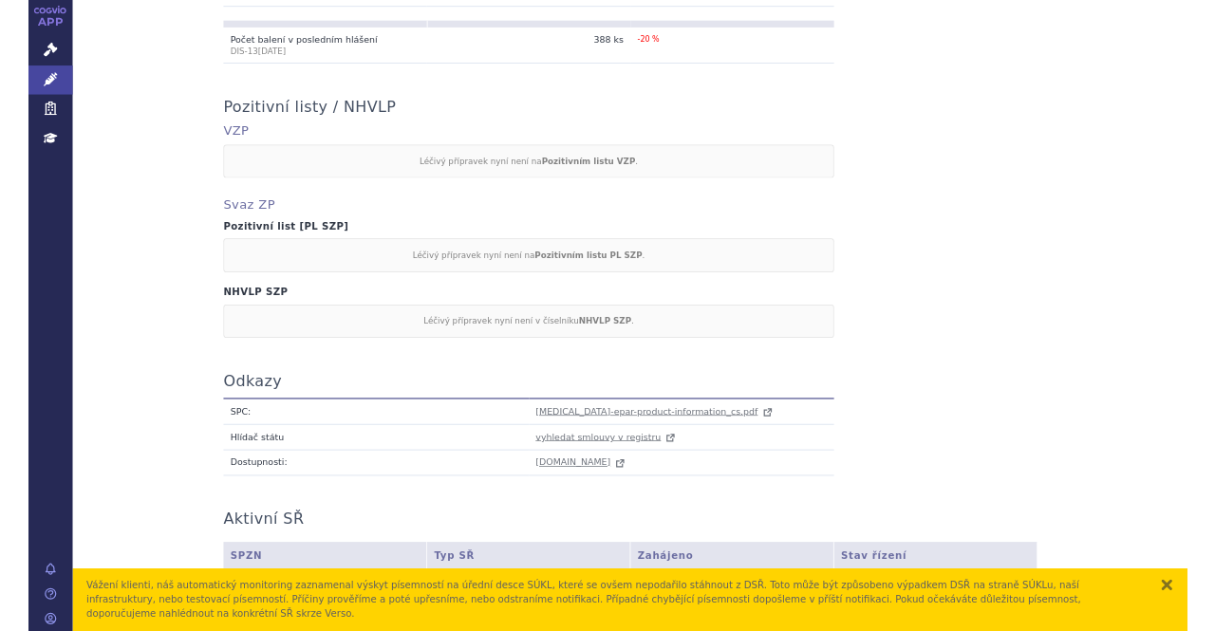
scroll to position [1582, 0]
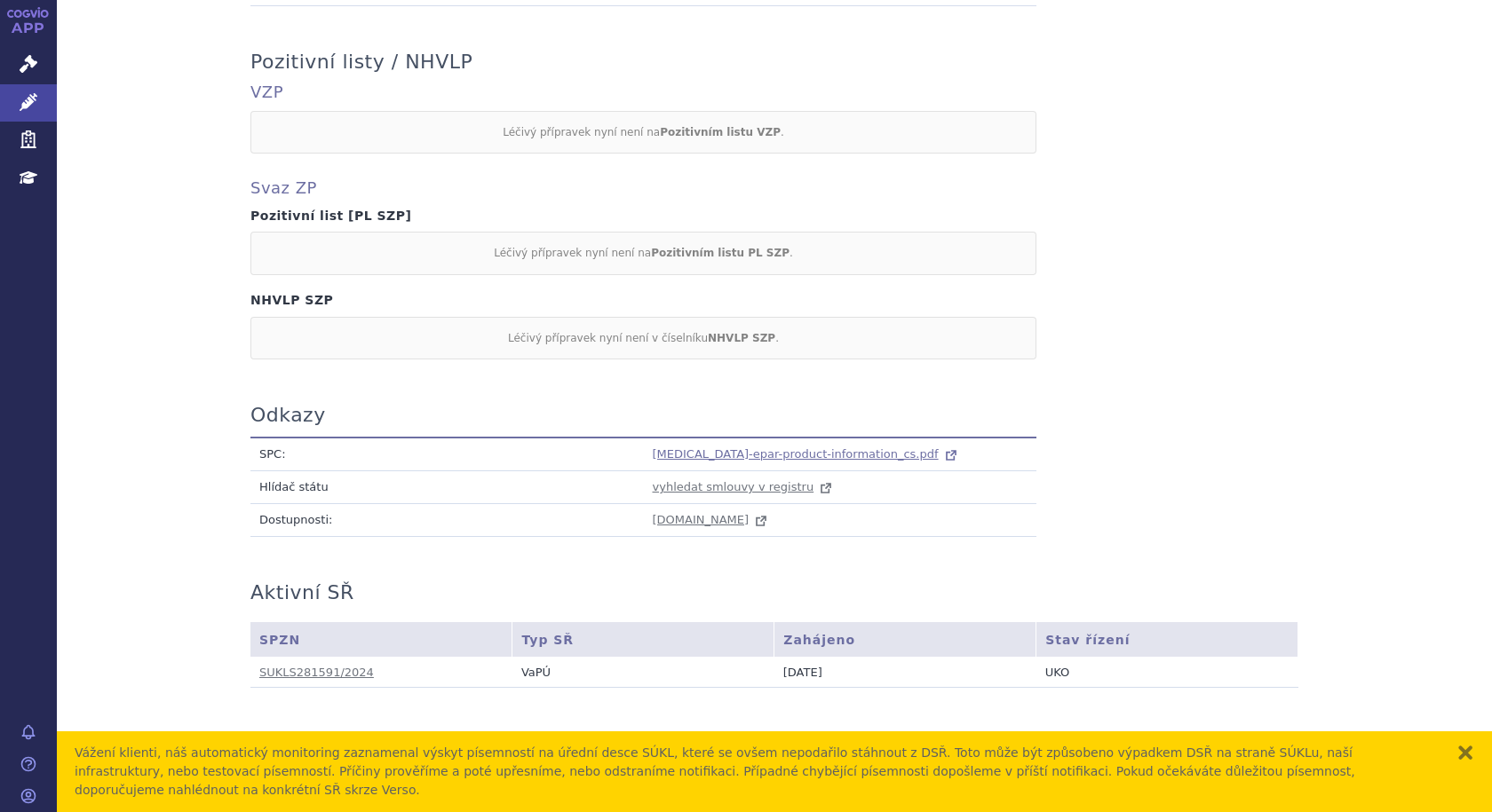
click at [760, 451] on span "eylea-epar-product-information_cs.pdf" at bounding box center [797, 454] width 286 height 13
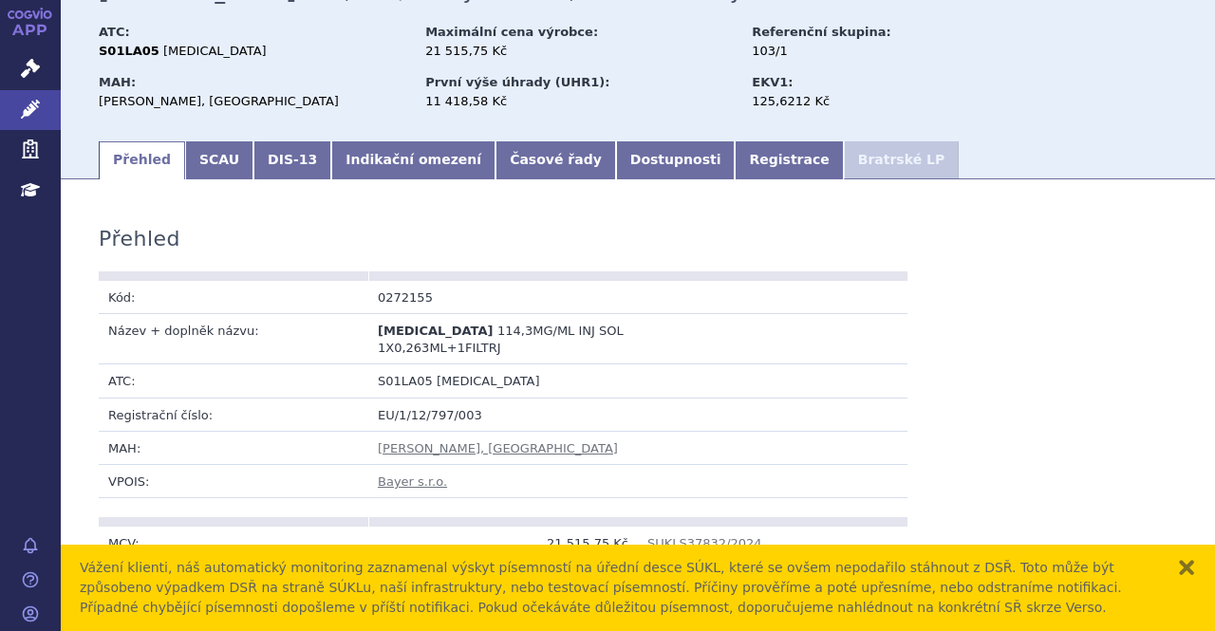
scroll to position [0, 0]
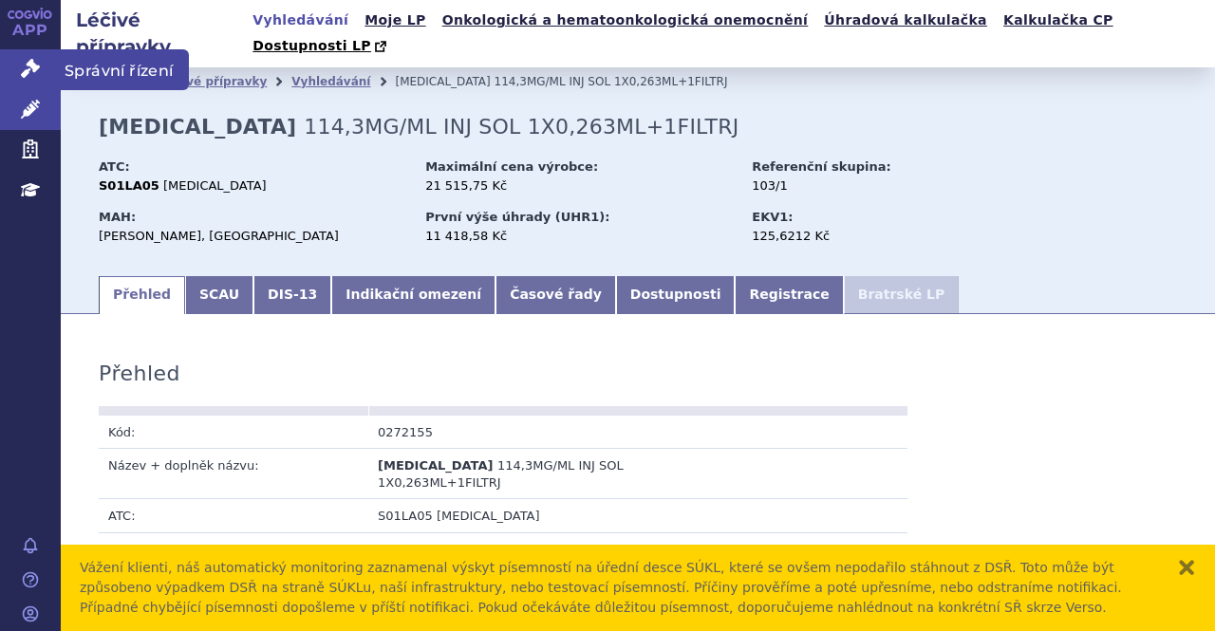
click at [85, 66] on span "Správní řízení" at bounding box center [125, 69] width 128 height 40
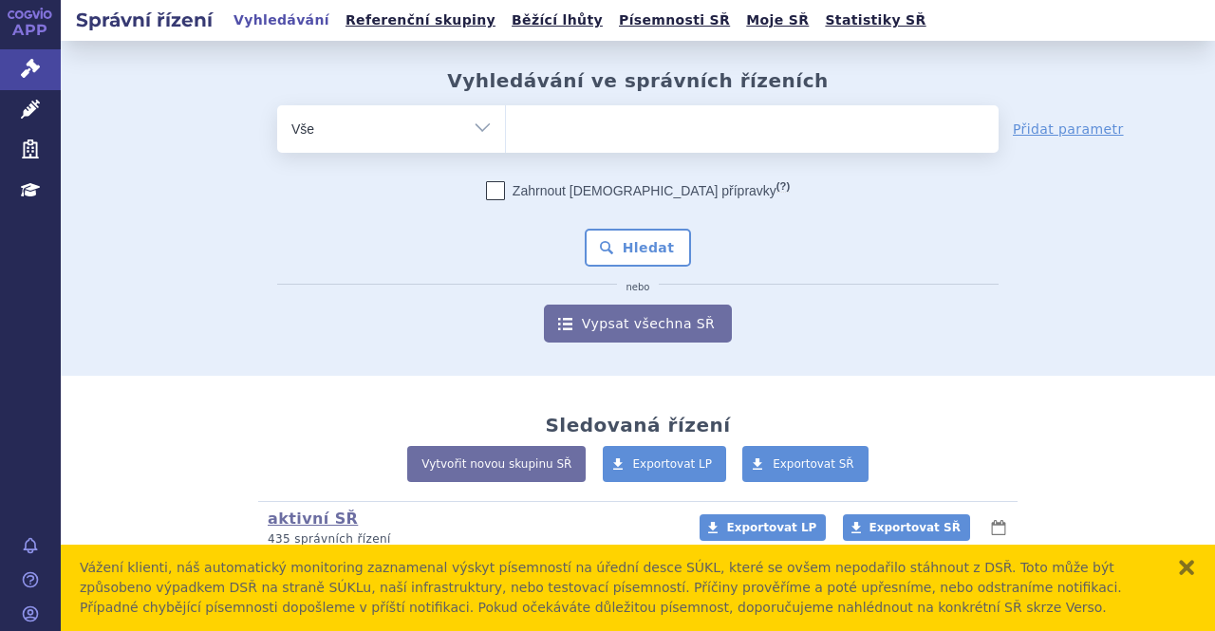
click at [539, 109] on ul at bounding box center [752, 125] width 493 height 40
click at [506, 109] on select at bounding box center [505, 127] width 1 height 47
click at [546, 117] on ul at bounding box center [752, 125] width 493 height 40
click at [506, 117] on select at bounding box center [505, 127] width 1 height 47
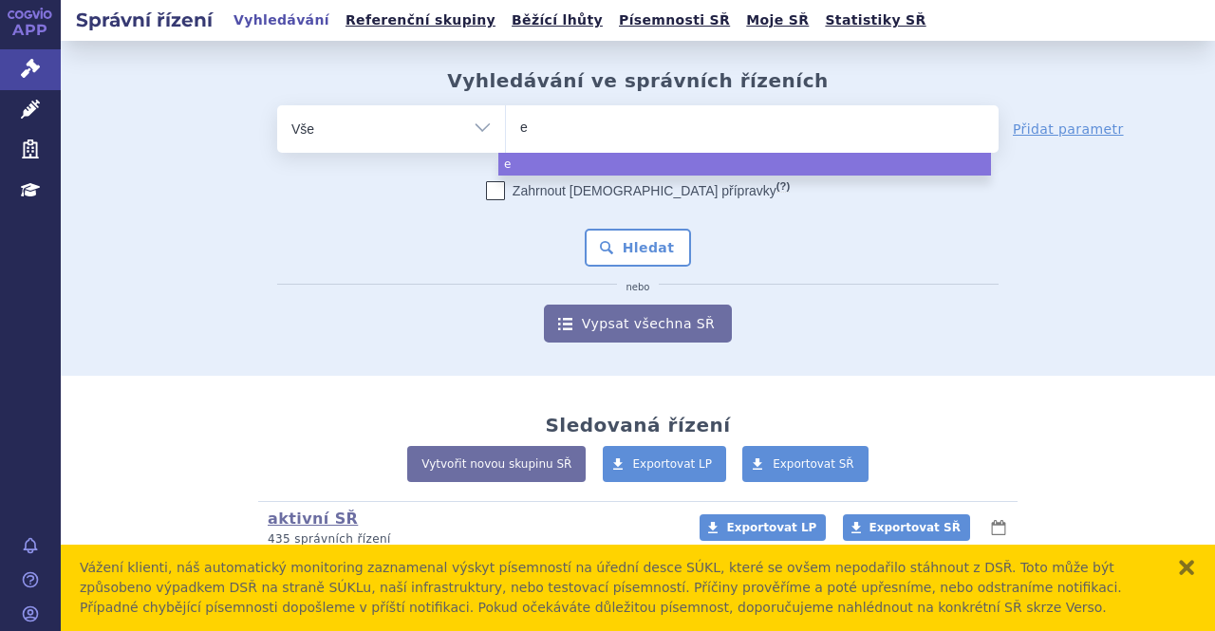
type input "ey"
type input "eyl"
type input "eyle"
type input "[MEDICAL_DATA]"
select select "[MEDICAL_DATA]"
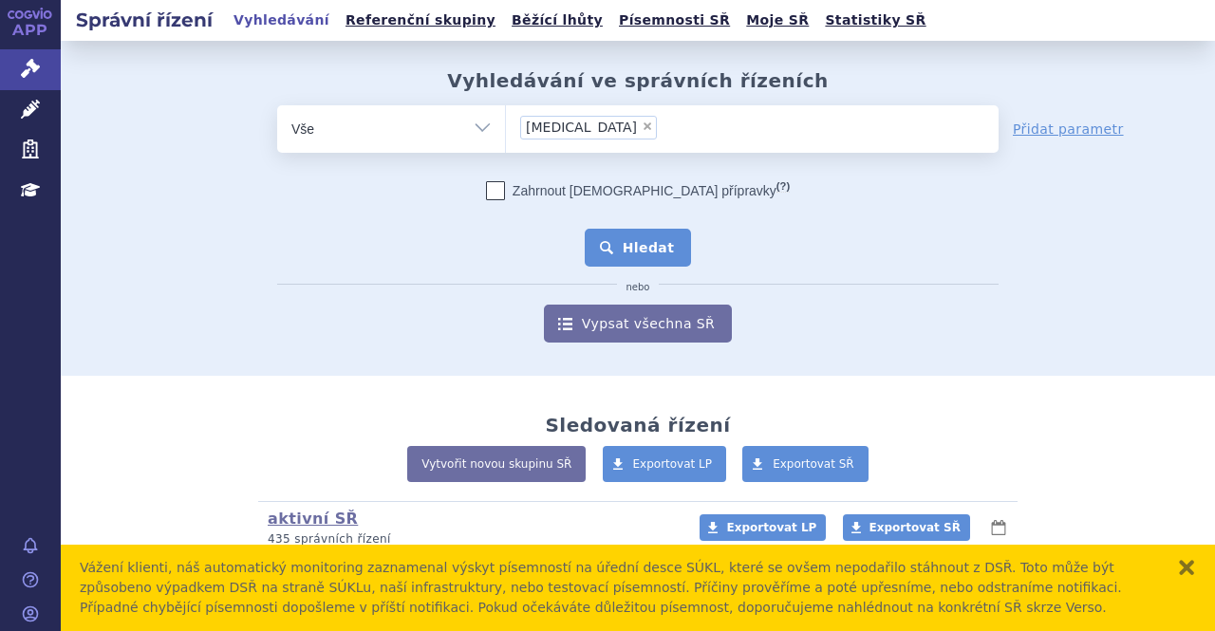
click at [648, 242] on button "Hledat" at bounding box center [638, 248] width 107 height 38
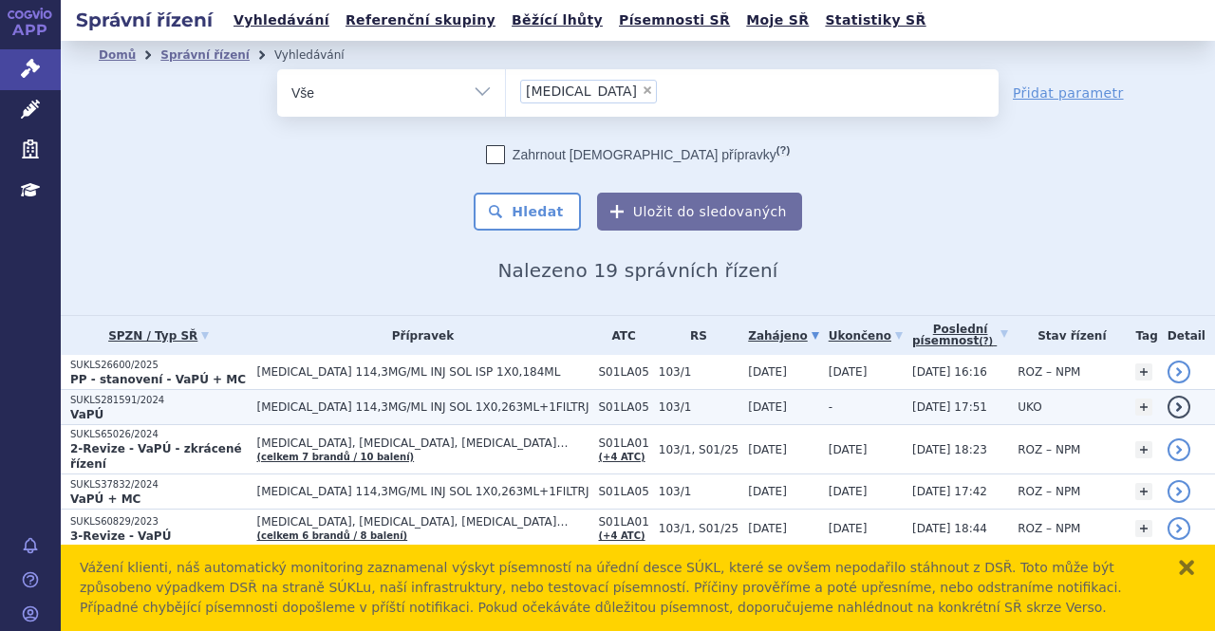
click at [462, 403] on span "[MEDICAL_DATA] 114,3MG/ML INJ SOL 1X0,263ML+1FILTRJ" at bounding box center [422, 406] width 332 height 13
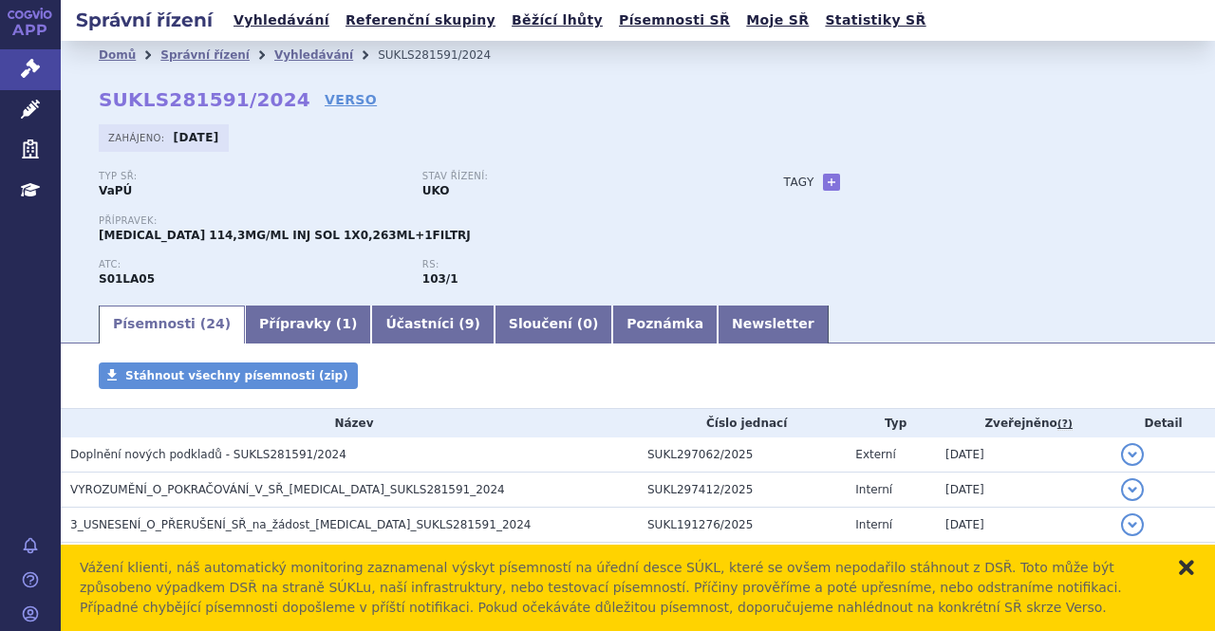
click at [1184, 568] on button "zavřít" at bounding box center [1186, 567] width 19 height 19
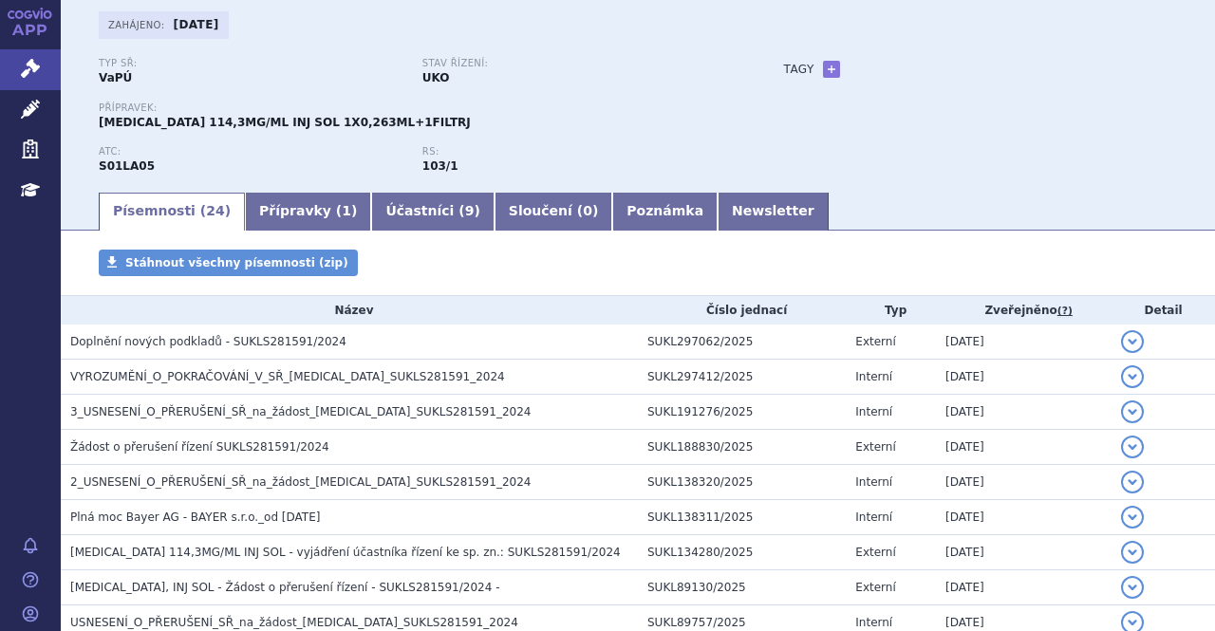
scroll to position [114, 0]
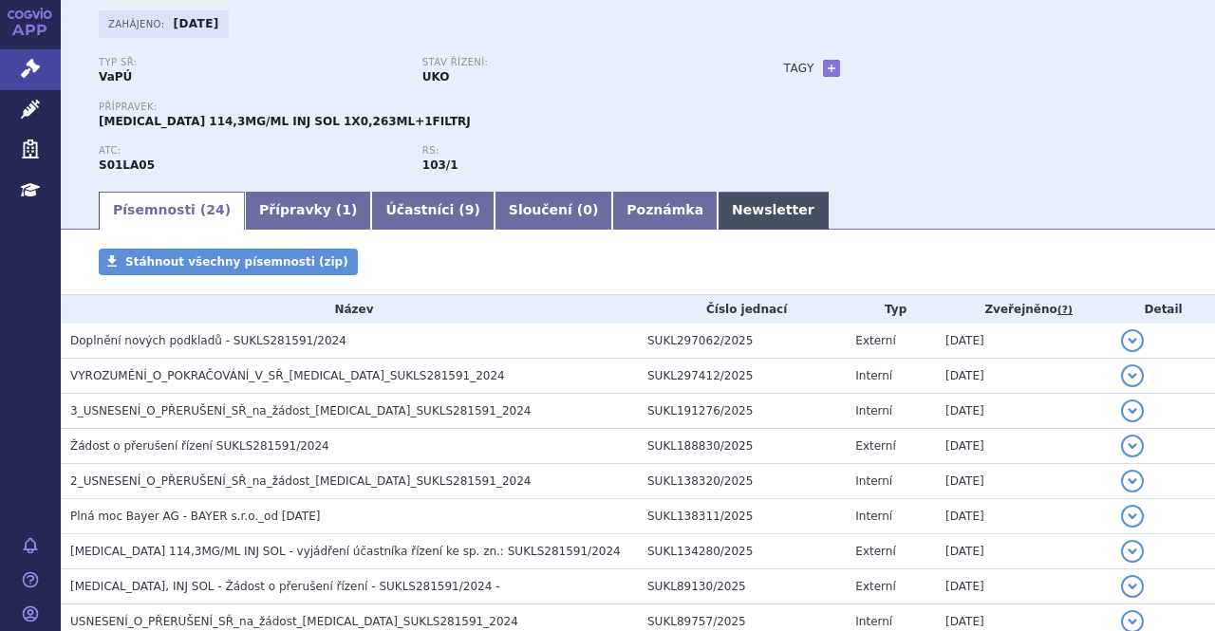
click at [717, 221] on link "Newsletter" at bounding box center [772, 211] width 111 height 38
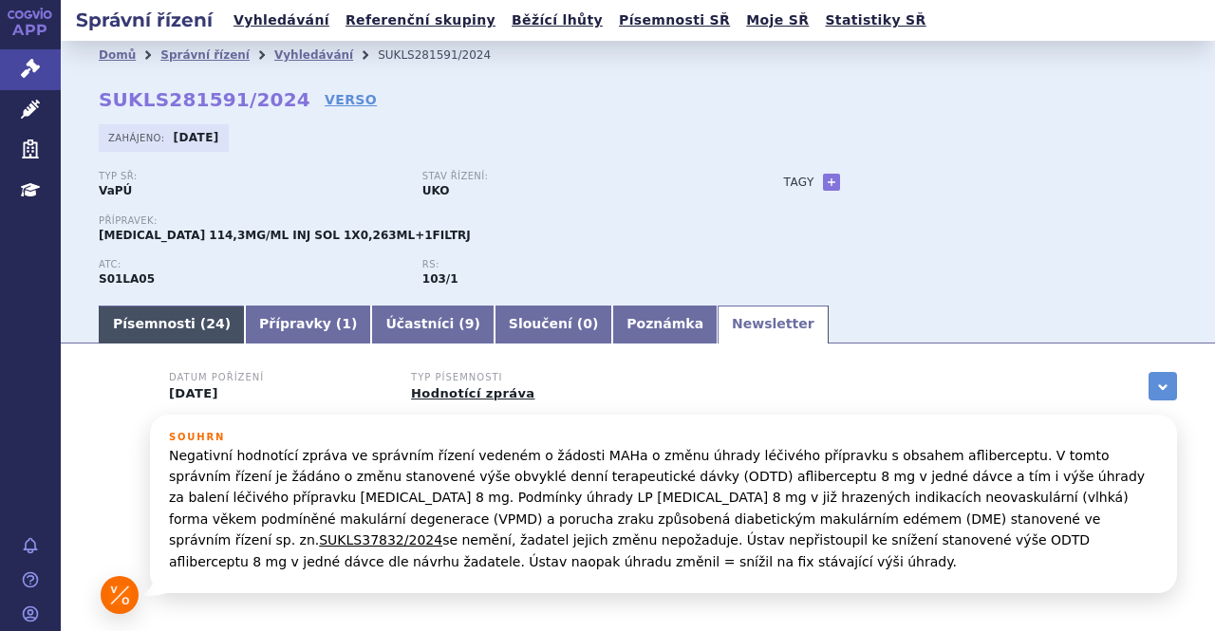
click at [177, 324] on link "Písemnosti ( 24 )" at bounding box center [172, 325] width 146 height 38
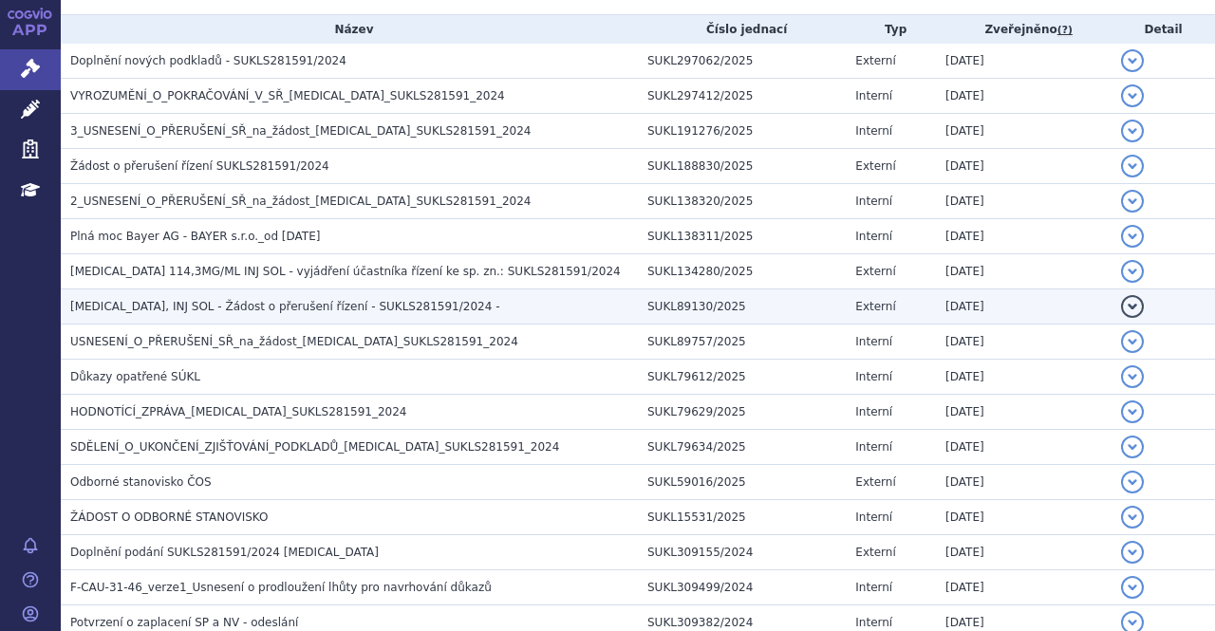
scroll to position [395, 0]
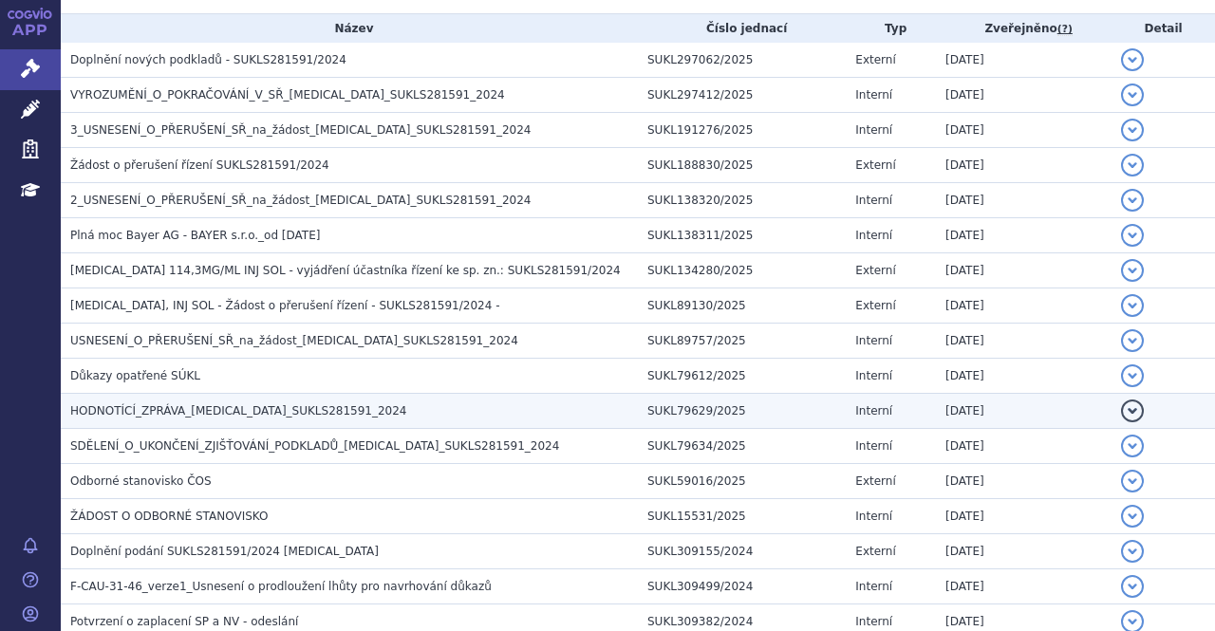
click at [276, 416] on span "HODNOTÍCÍ_ZPRÁVA_EYLEA_SUKLS281591_2024" at bounding box center [238, 410] width 337 height 13
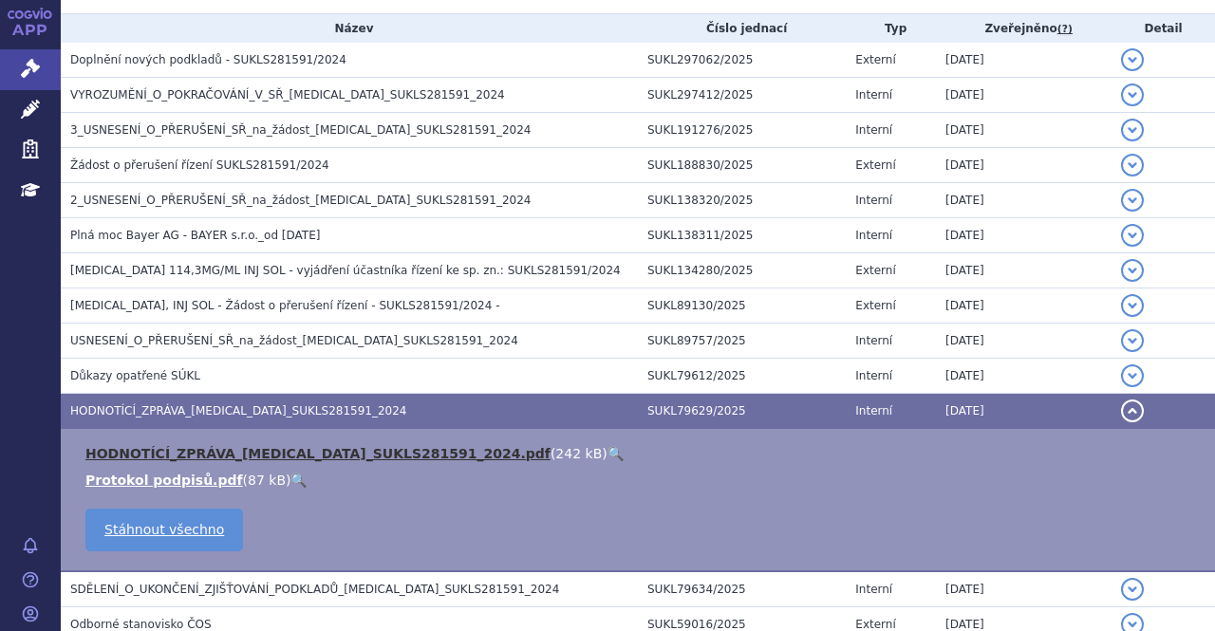
click at [177, 451] on link "HODNOTÍCÍ_ZPRÁVA_EYLEA_SUKLS281591_2024.pdf" at bounding box center [317, 453] width 465 height 15
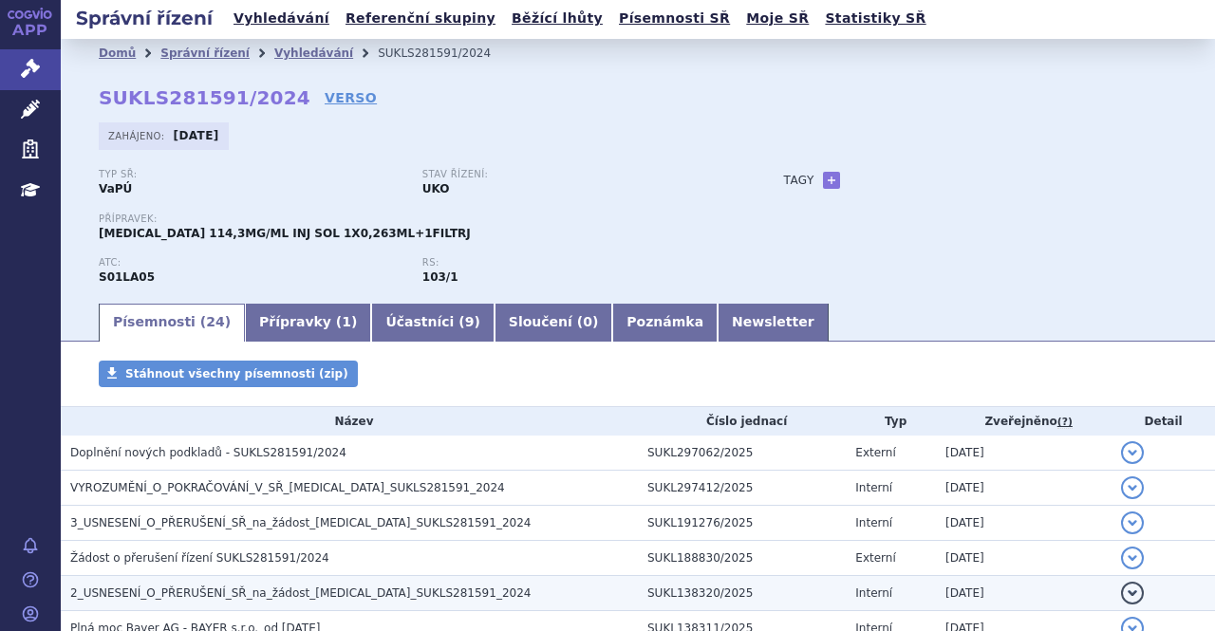
scroll to position [0, 0]
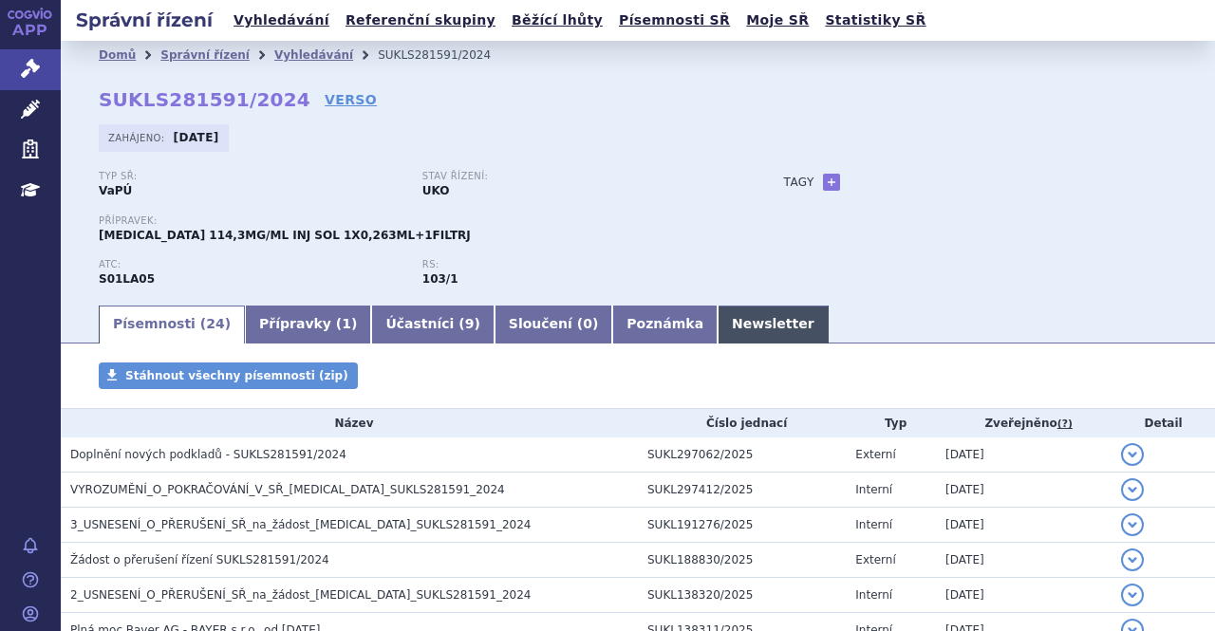
click at [717, 320] on link "Newsletter" at bounding box center [772, 325] width 111 height 38
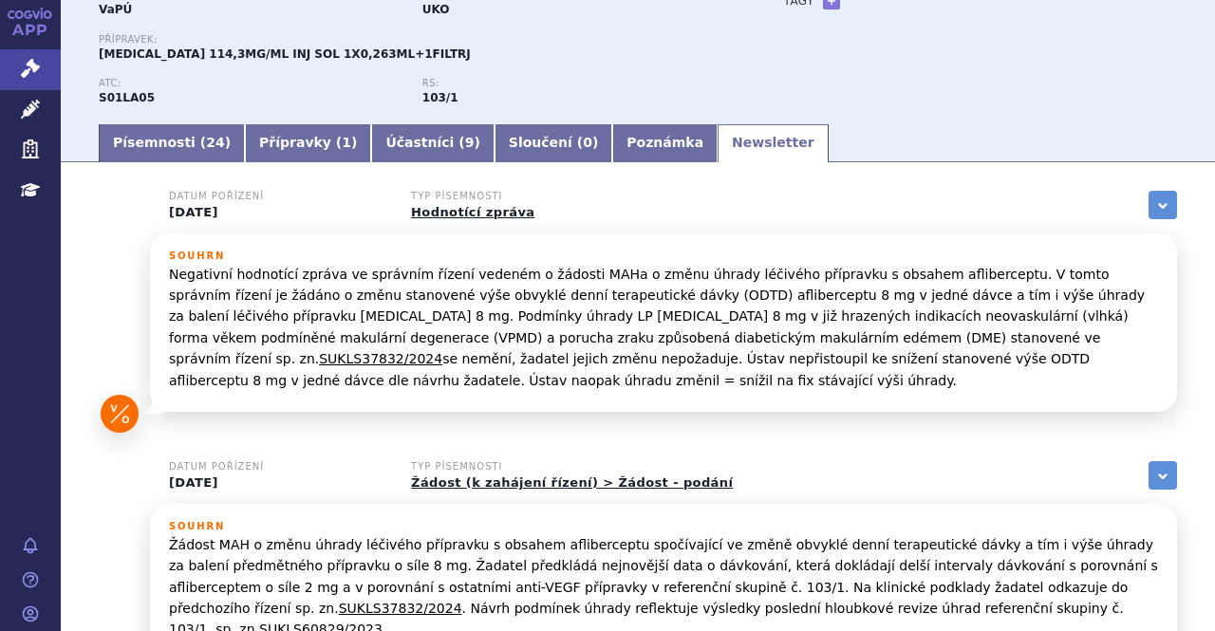
scroll to position [182, 0]
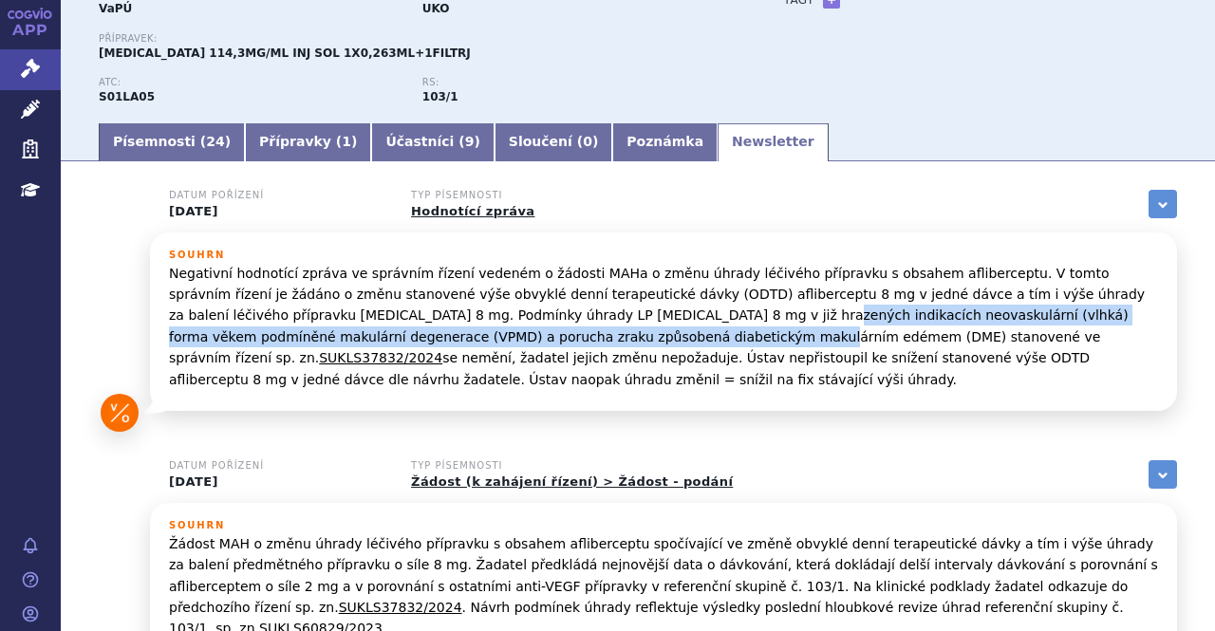
drag, startPoint x: 475, startPoint y: 339, endPoint x: 541, endPoint y: 318, distance: 69.6
click at [541, 318] on p "Negativní hodnotící zpráva ve správním řízení vedeném o žádosti MAHa o změnu úh…" at bounding box center [663, 326] width 989 height 127
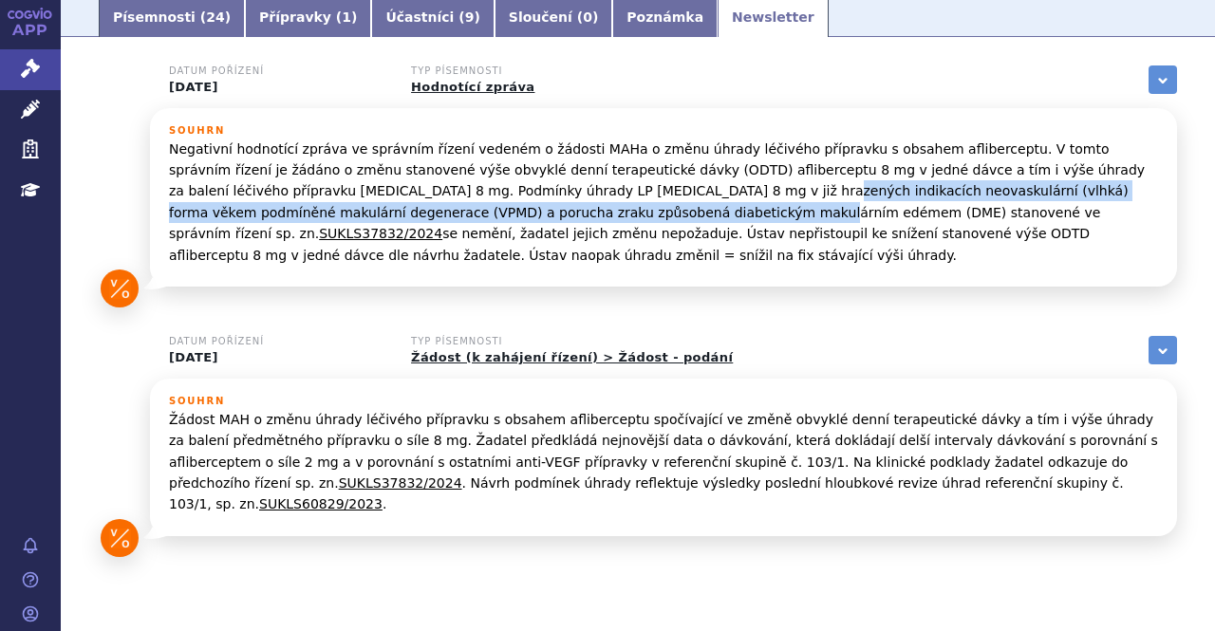
scroll to position [308, 0]
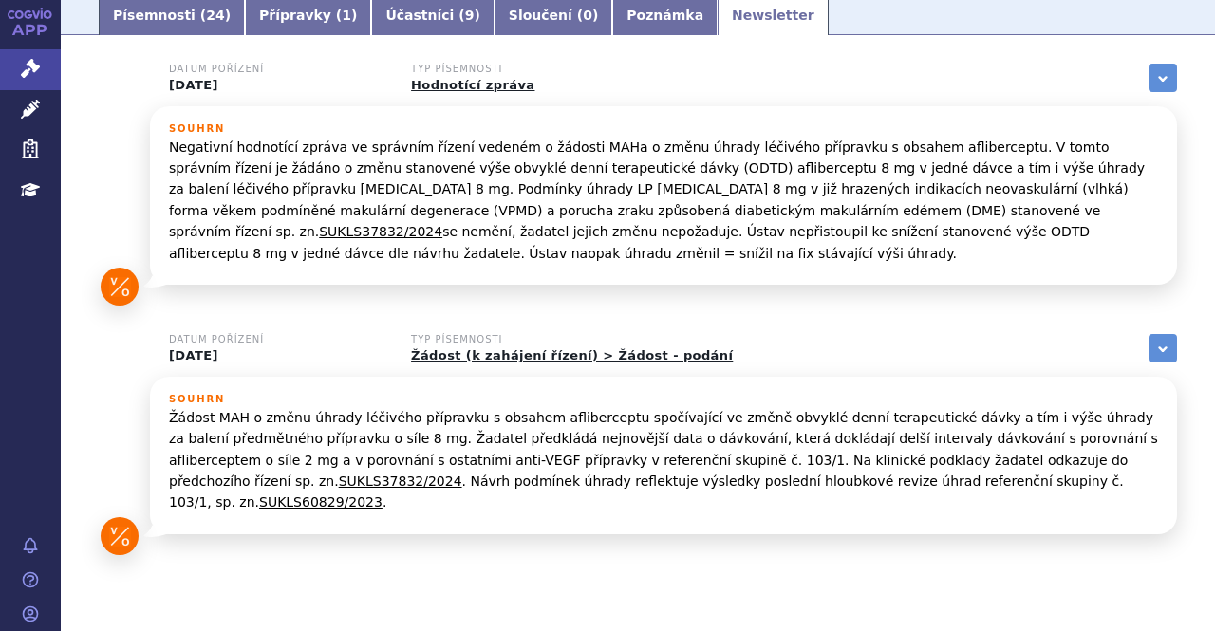
click at [873, 71] on div "Datum pořízení 04.03.2025 Typ písemnosti Hodnotící zpráva zobrazit vše" at bounding box center [663, 85] width 1027 height 43
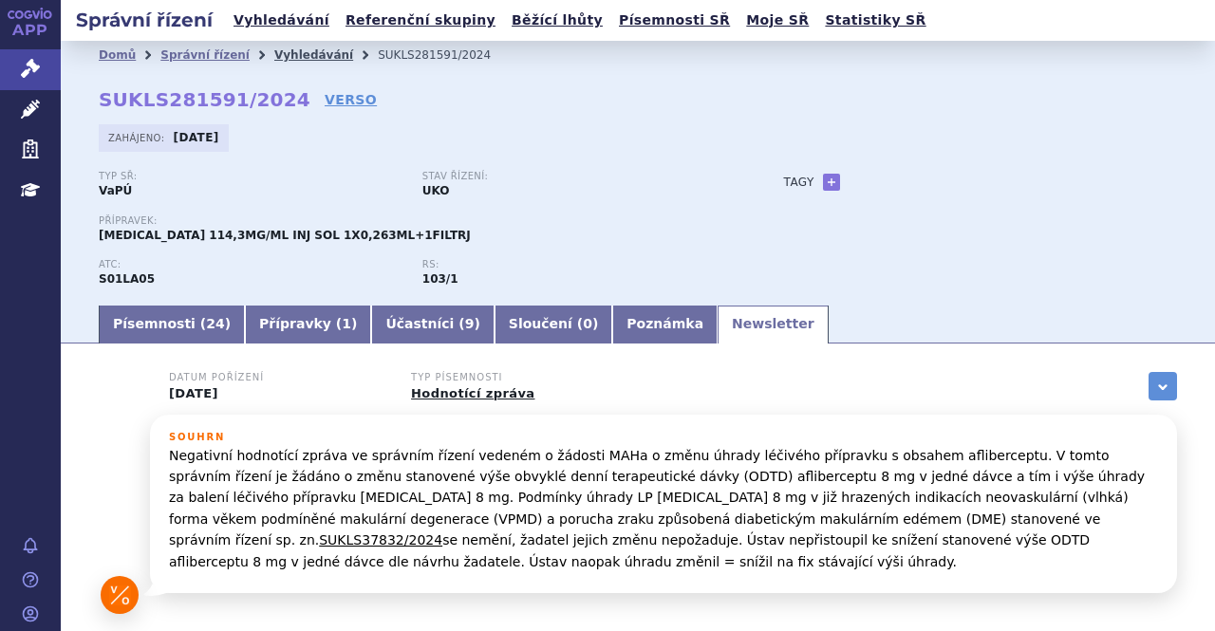
click at [283, 50] on link "Vyhledávání" at bounding box center [313, 54] width 79 height 13
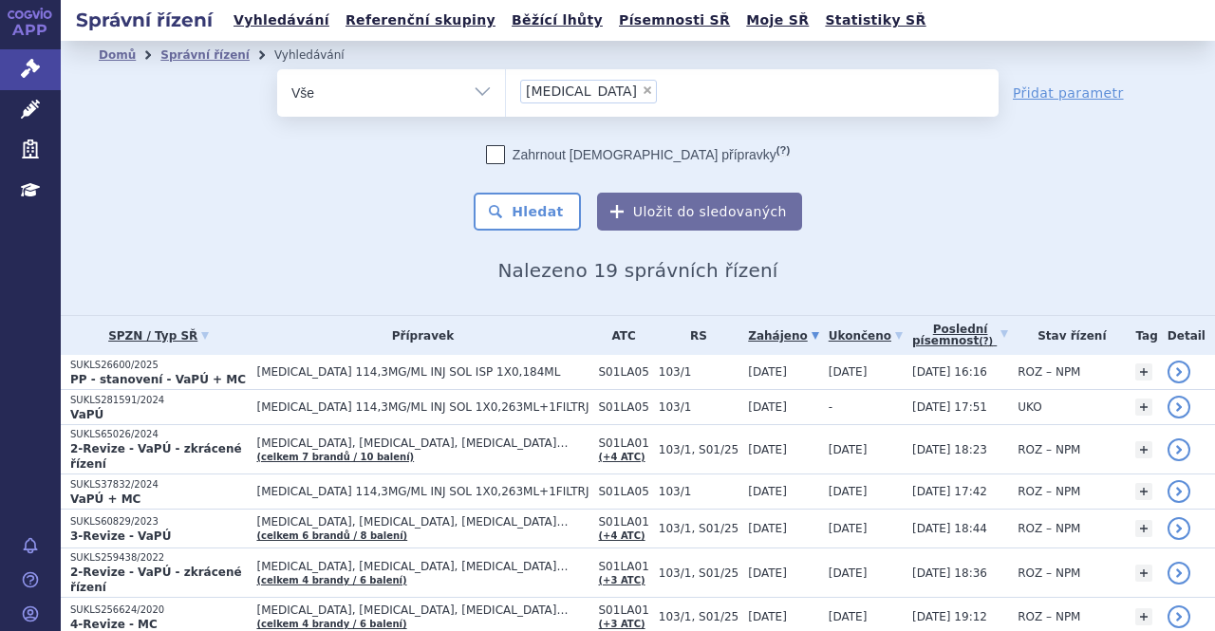
click at [642, 90] on span "×" at bounding box center [647, 89] width 11 height 11
click at [506, 90] on select "[MEDICAL_DATA]" at bounding box center [505, 91] width 1 height 47
select select
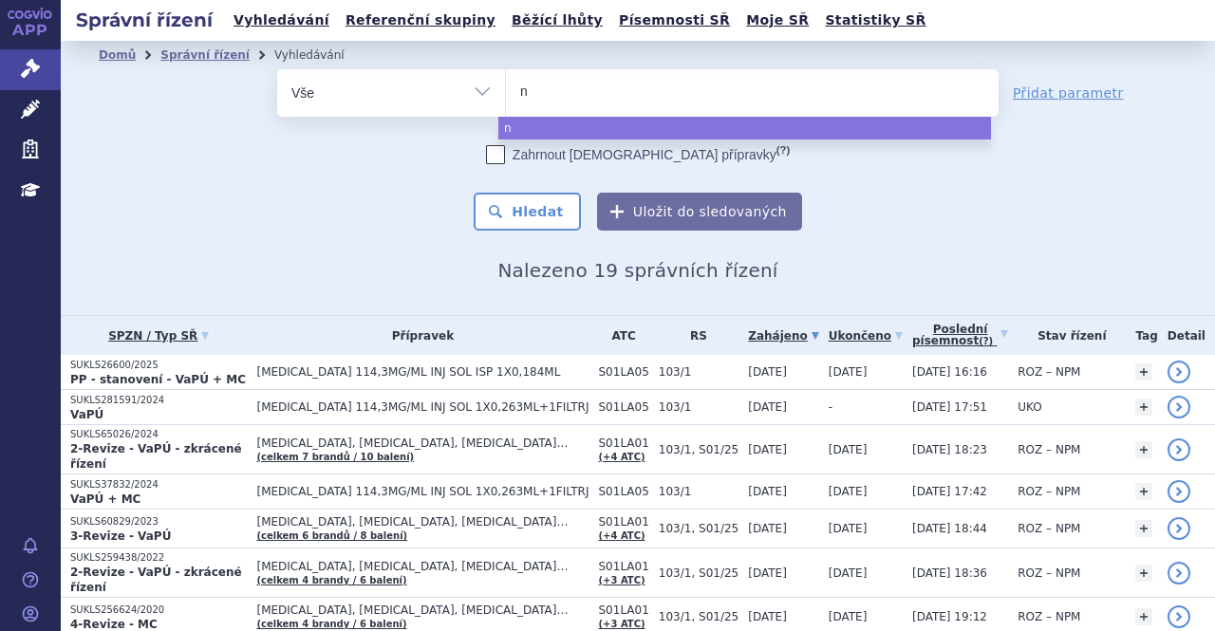
type input "nu"
type input "nub"
type input "nube"
type input "nubec"
type input "nubeca"
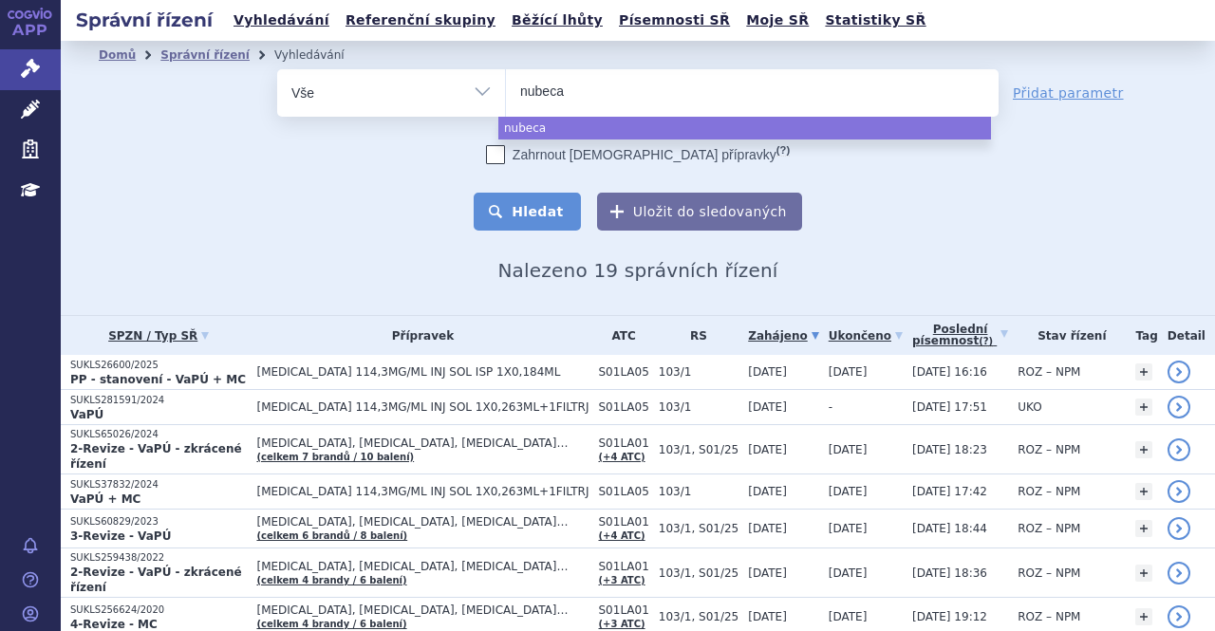
select select "nubeca"
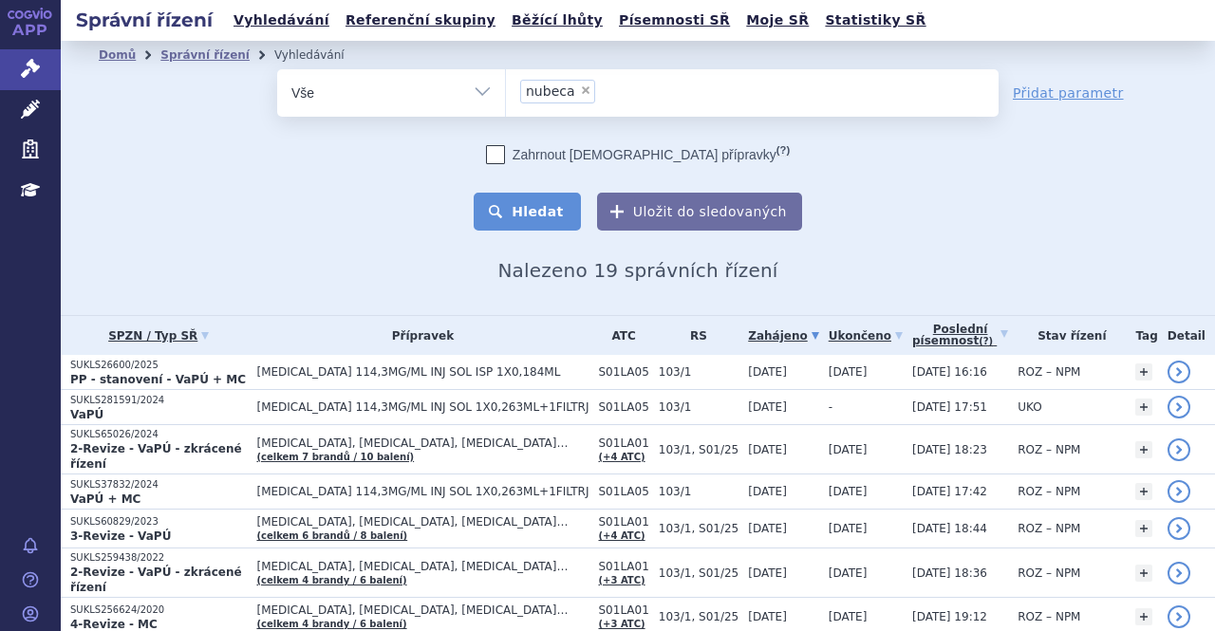
click at [539, 214] on button "Hledat" at bounding box center [527, 212] width 107 height 38
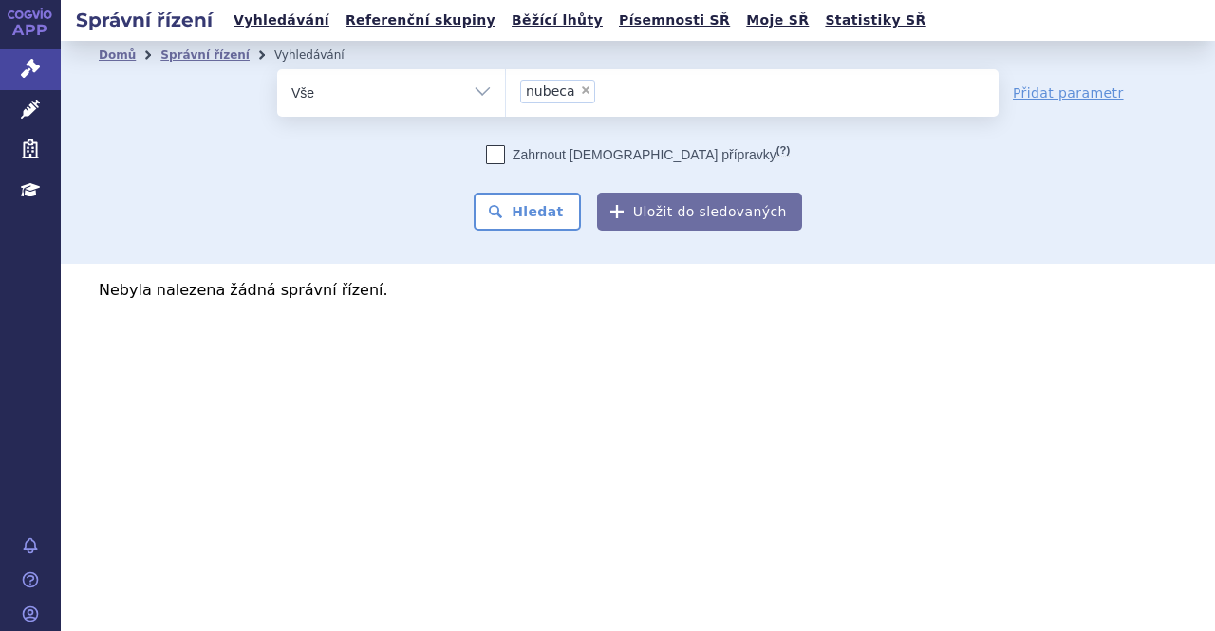
click at [581, 85] on span "×" at bounding box center [585, 89] width 11 height 11
click at [506, 85] on select "nubeca" at bounding box center [505, 91] width 1 height 47
select select
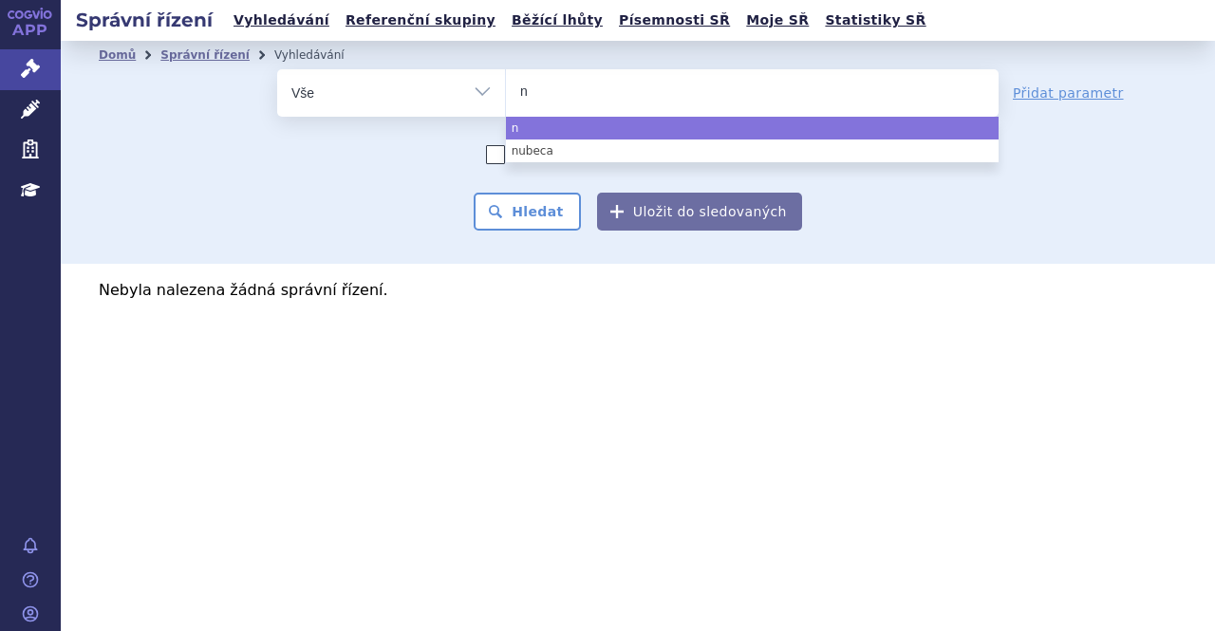
type input "nu"
type input "nub"
type input "nube"
click at [581, 85] on ul "nube" at bounding box center [752, 89] width 493 height 40
click at [506, 85] on select "nubeca nube" at bounding box center [505, 91] width 1 height 47
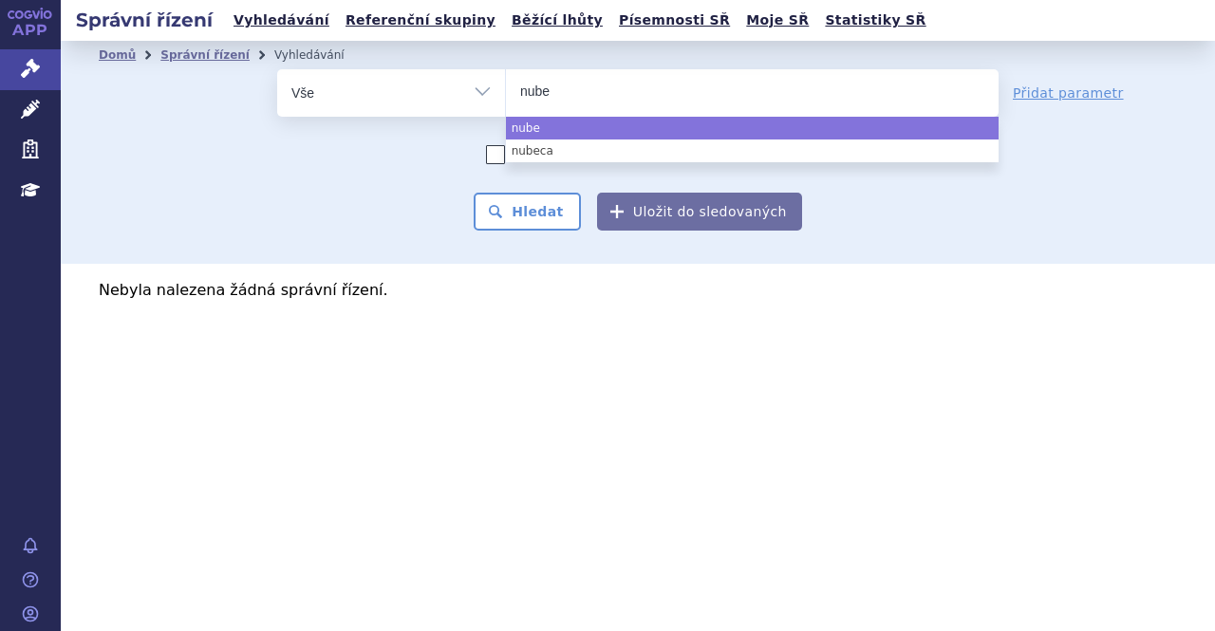
select select "nube"
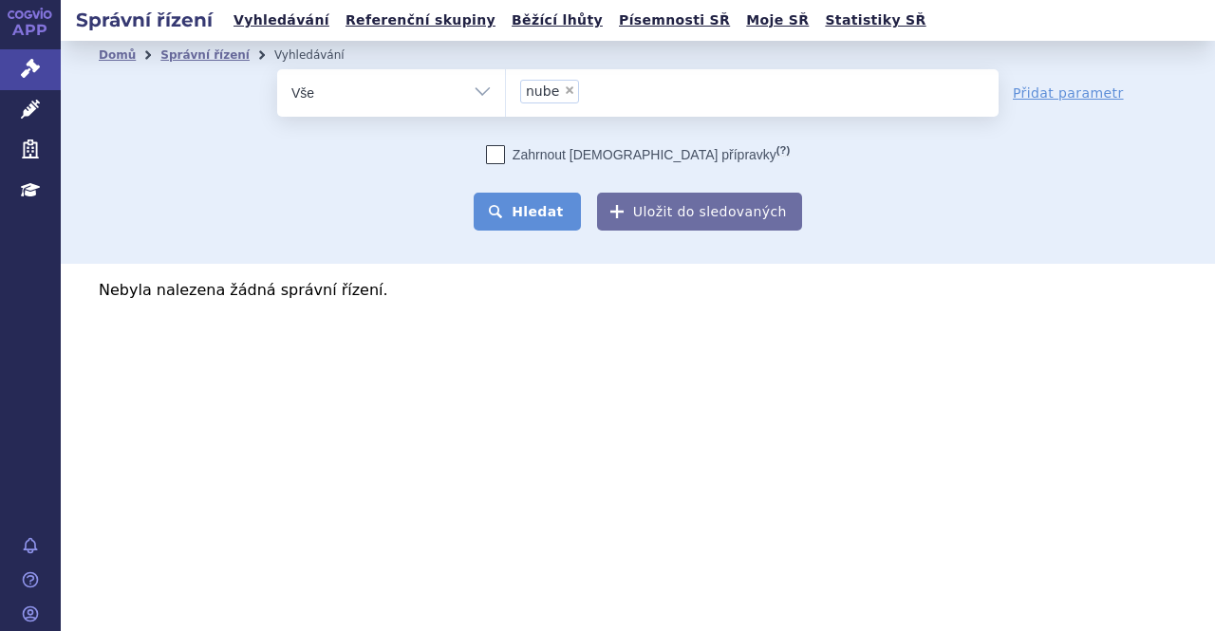
click at [527, 215] on button "Hledat" at bounding box center [527, 212] width 107 height 38
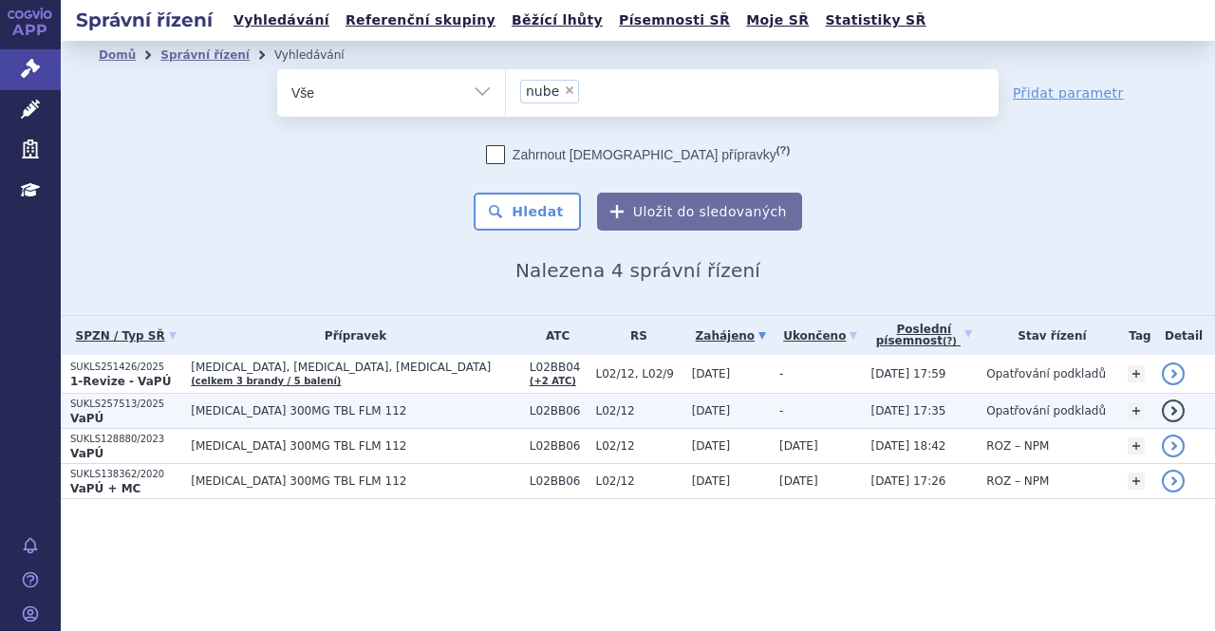
click at [770, 405] on td "-" at bounding box center [815, 411] width 91 height 35
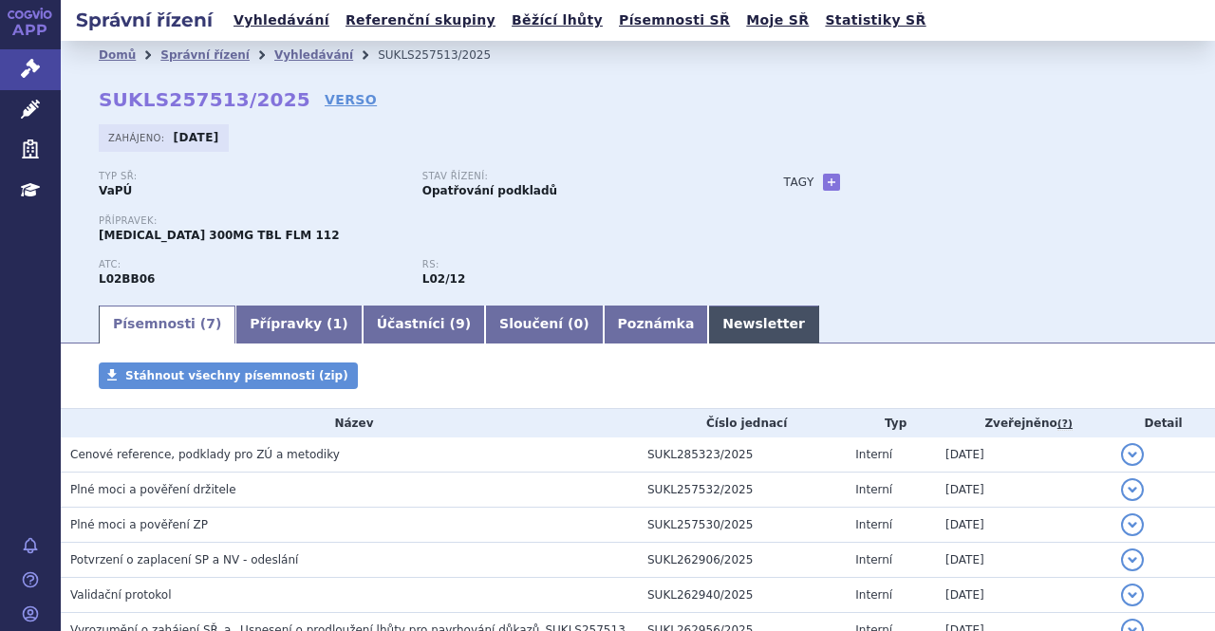
click at [708, 321] on link "Newsletter" at bounding box center [763, 325] width 111 height 38
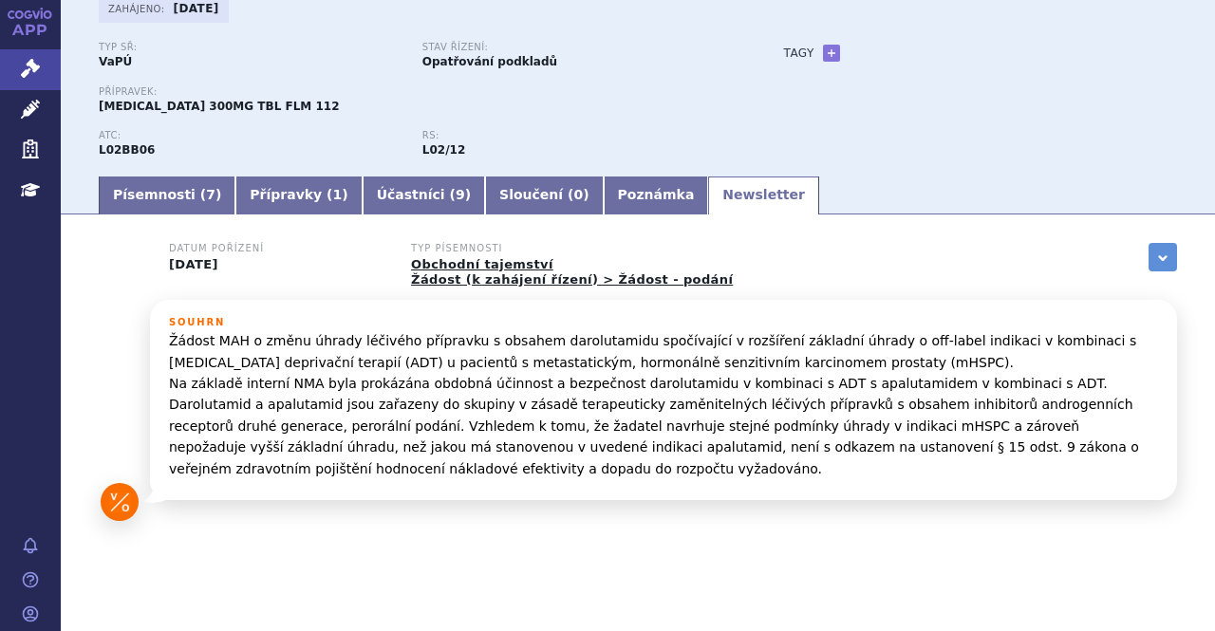
scroll to position [161, 0]
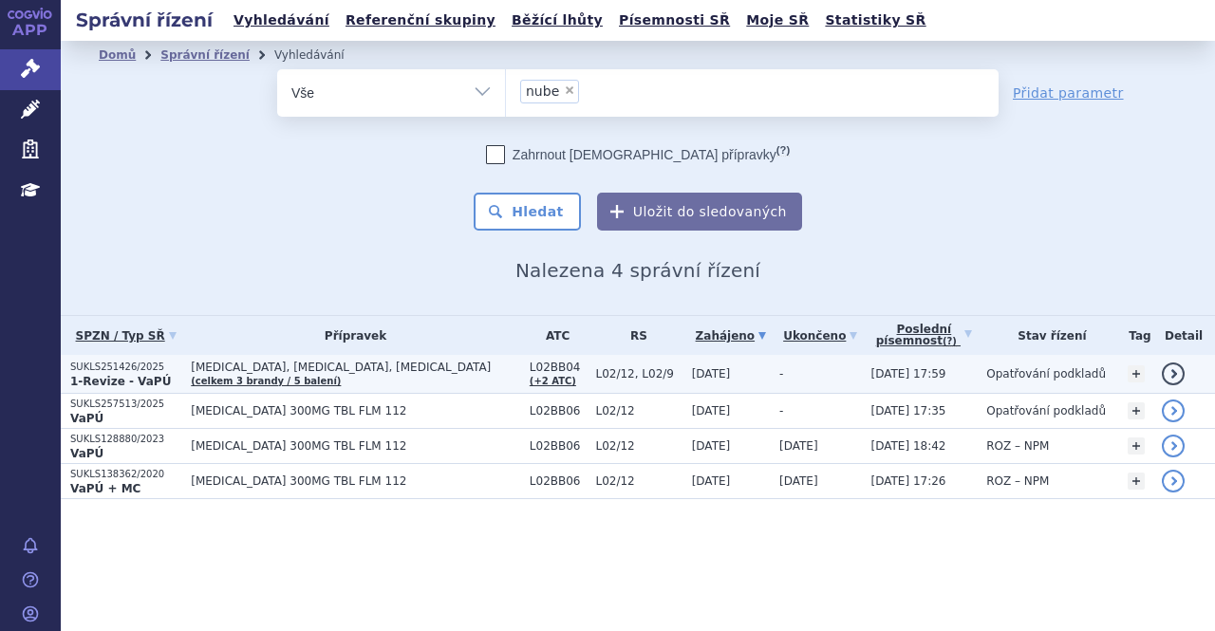
click at [245, 365] on span "[MEDICAL_DATA], [MEDICAL_DATA], [MEDICAL_DATA]" at bounding box center [355, 367] width 329 height 13
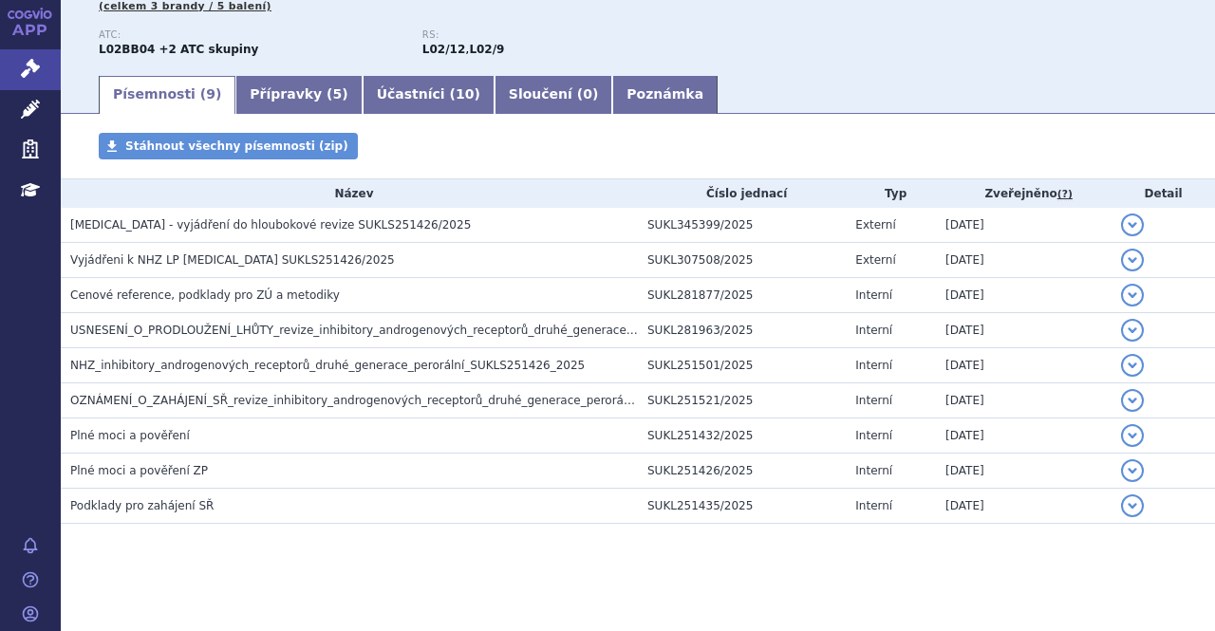
scroll to position [251, 0]
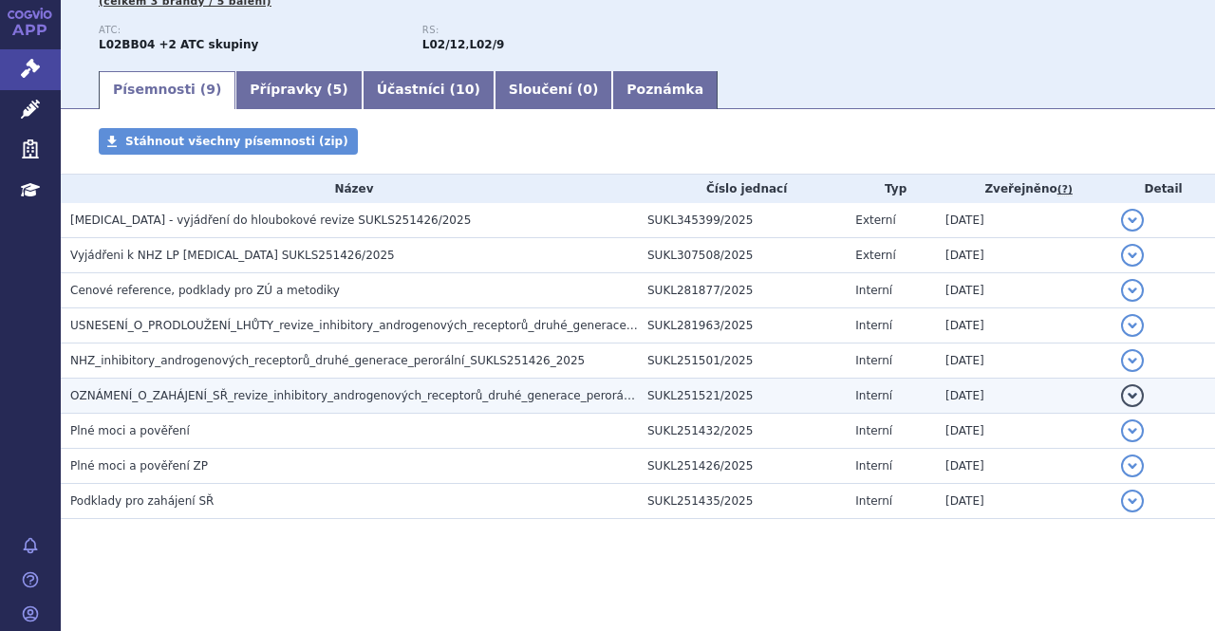
click at [246, 400] on span "OZNÁMENÍ_O_ZAHÁJENÍ_SŘ_revize_inhibitory_androgenových_receptorů_druhé_generace…" at bounding box center [392, 395] width 645 height 13
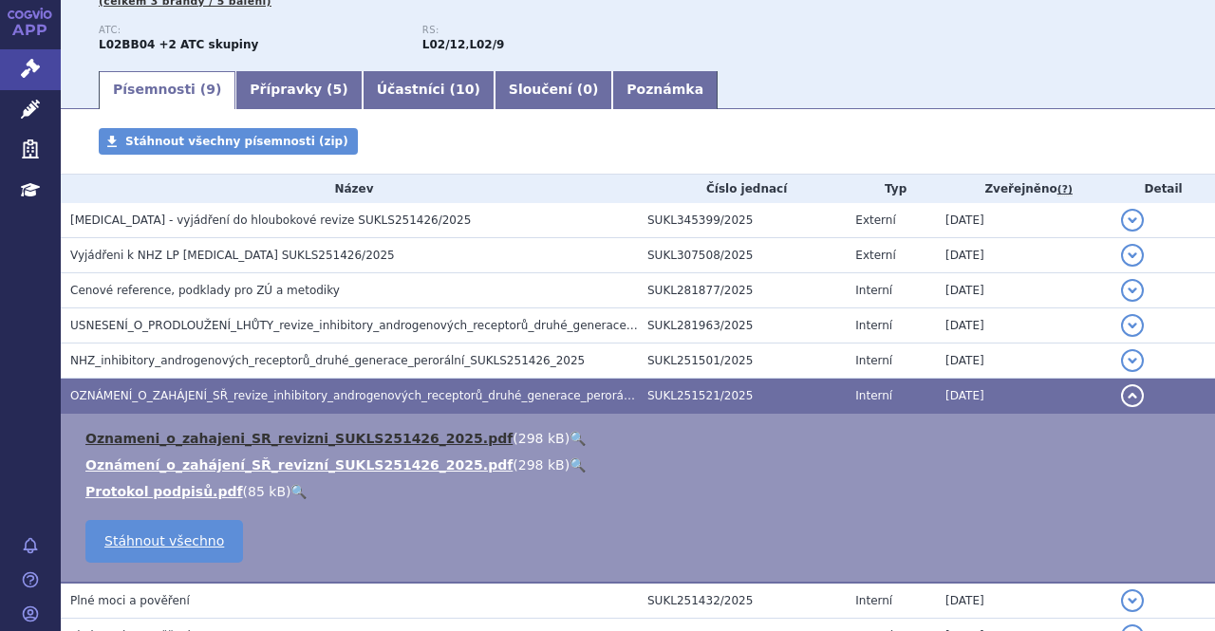
click at [182, 446] on link "Oznameni_o_zahajeni_SR_revizni_SUKLS251426_2025.pdf" at bounding box center [298, 438] width 427 height 15
